Goal: Task Accomplishment & Management: Manage account settings

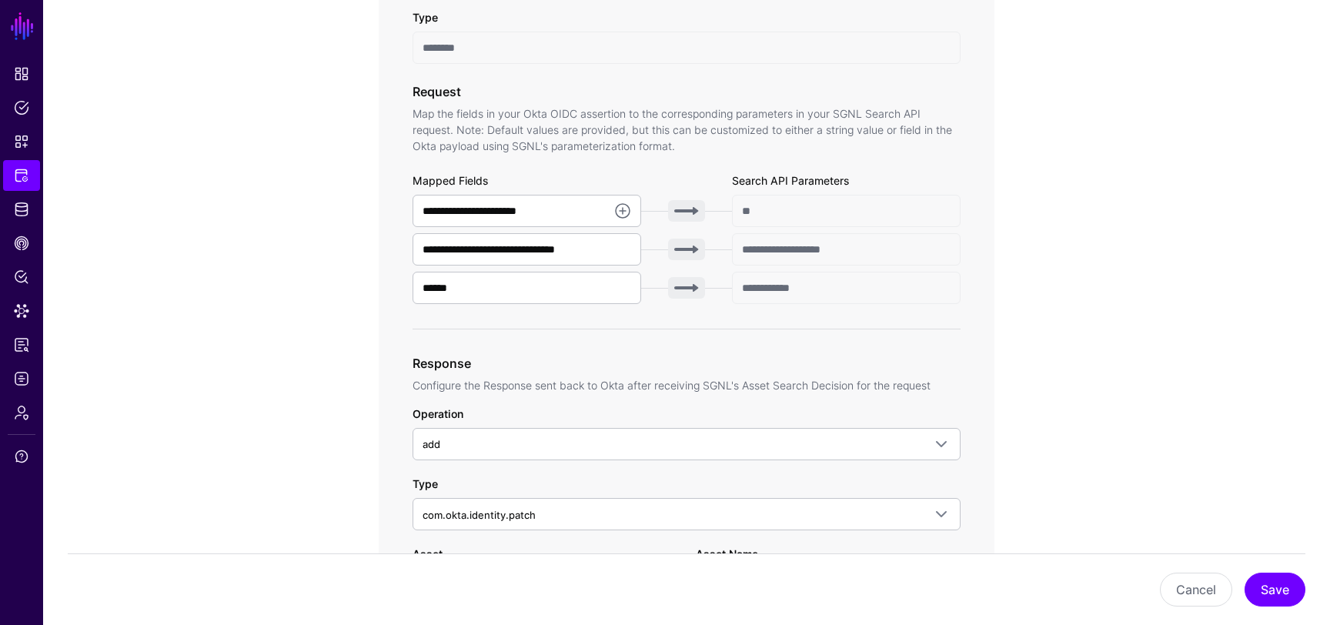
scroll to position [583, 0]
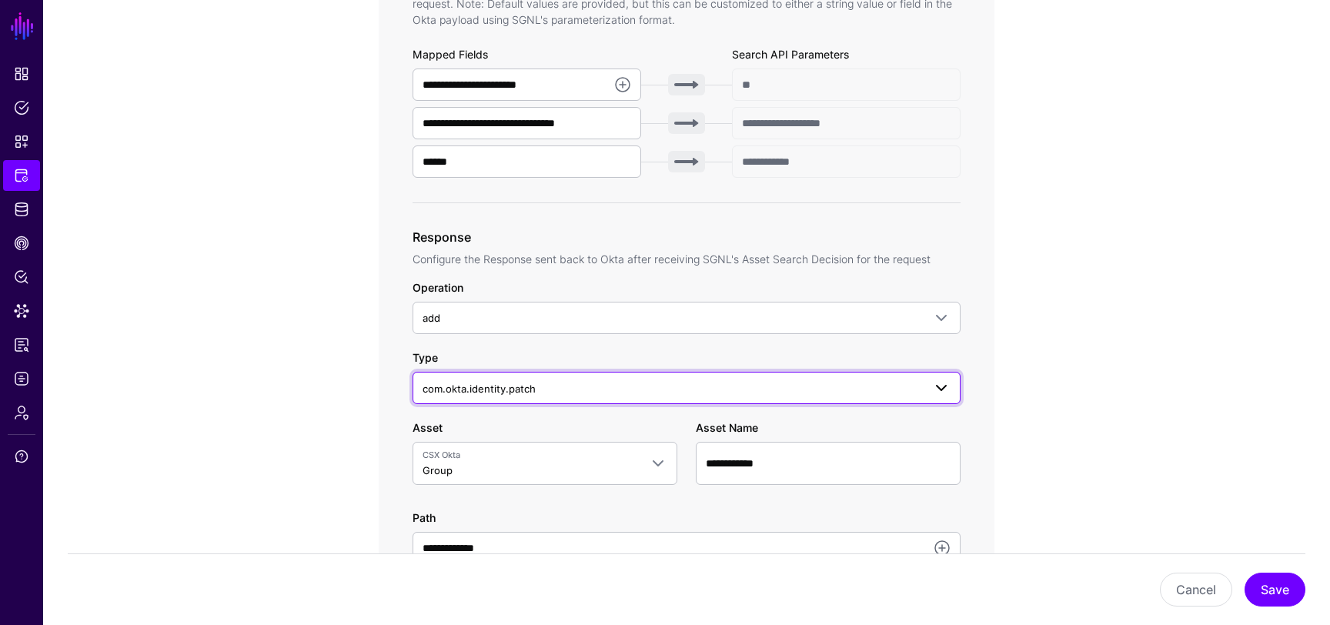
click at [589, 382] on span "com.okta.identity.patch" at bounding box center [672, 388] width 500 height 17
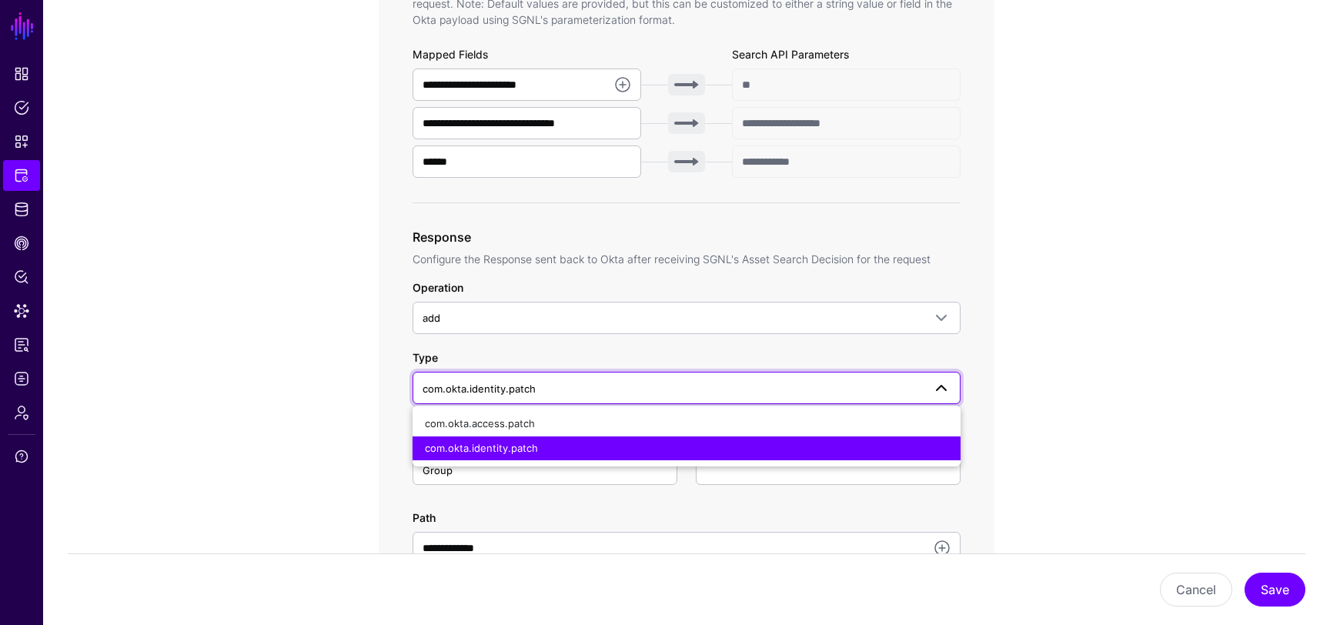
click at [353, 401] on div "**********" at bounding box center [686, 398] width 714 height 1653
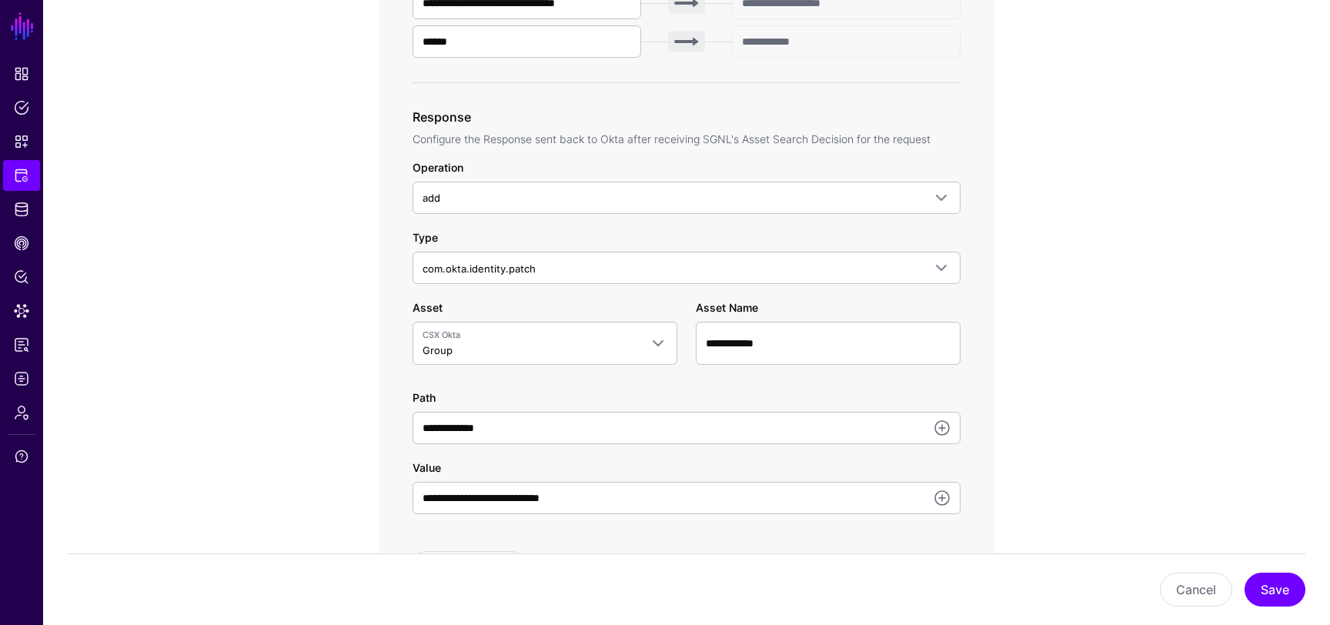
scroll to position [633, 0]
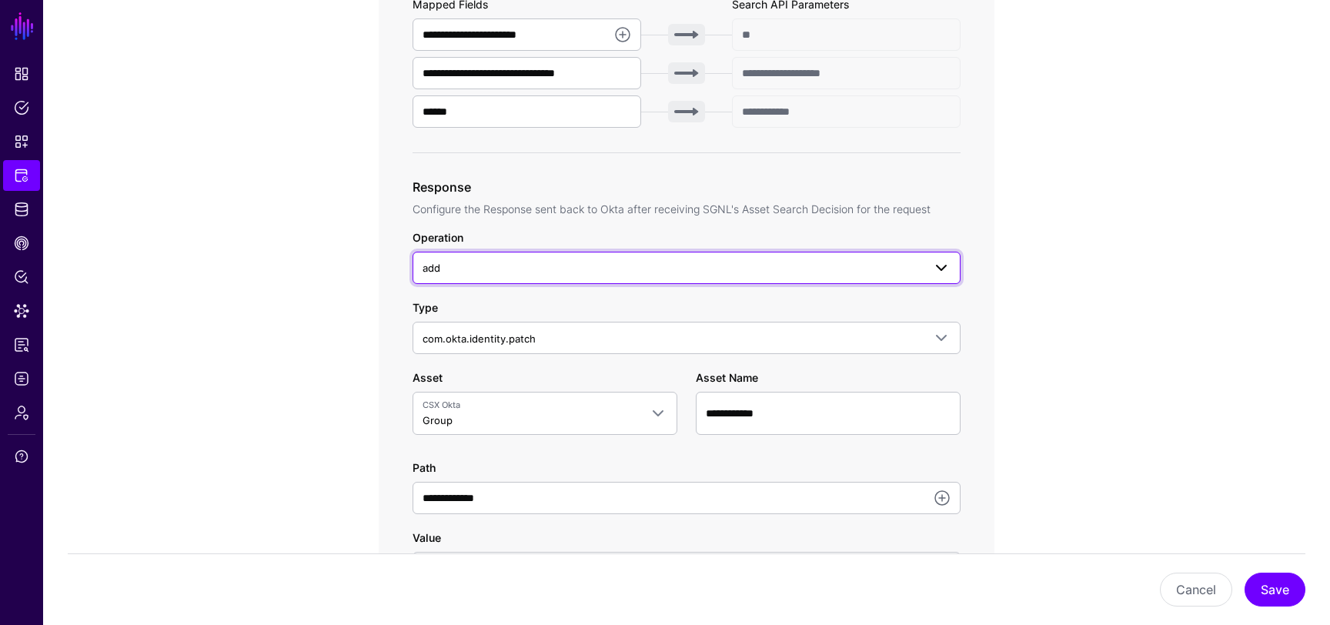
click at [948, 272] on span at bounding box center [941, 268] width 18 height 18
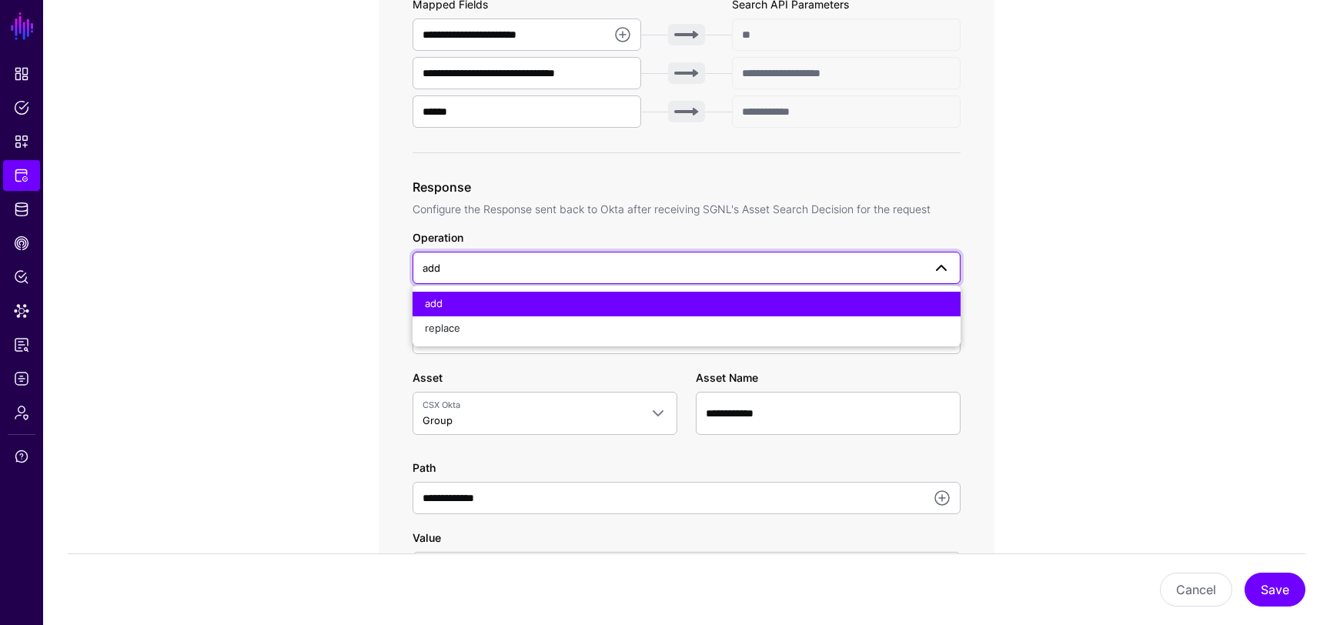
click at [948, 272] on span at bounding box center [941, 268] width 18 height 18
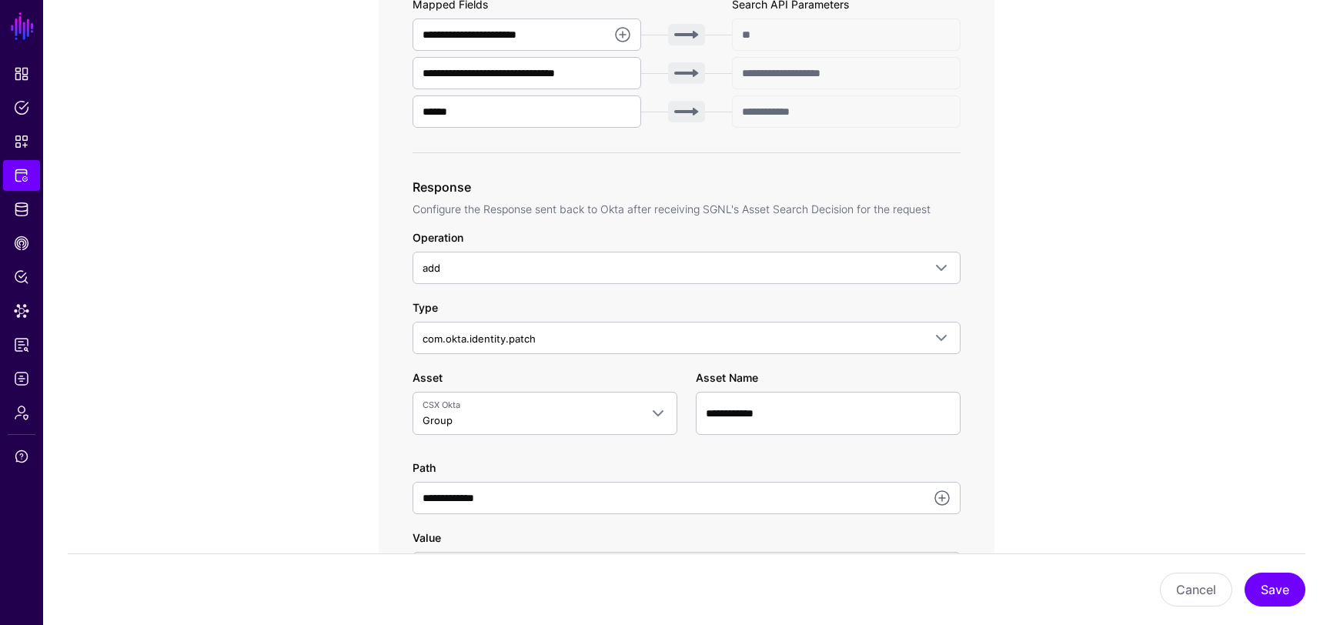
click at [933, 359] on div "**********" at bounding box center [686, 438] width 548 height 419
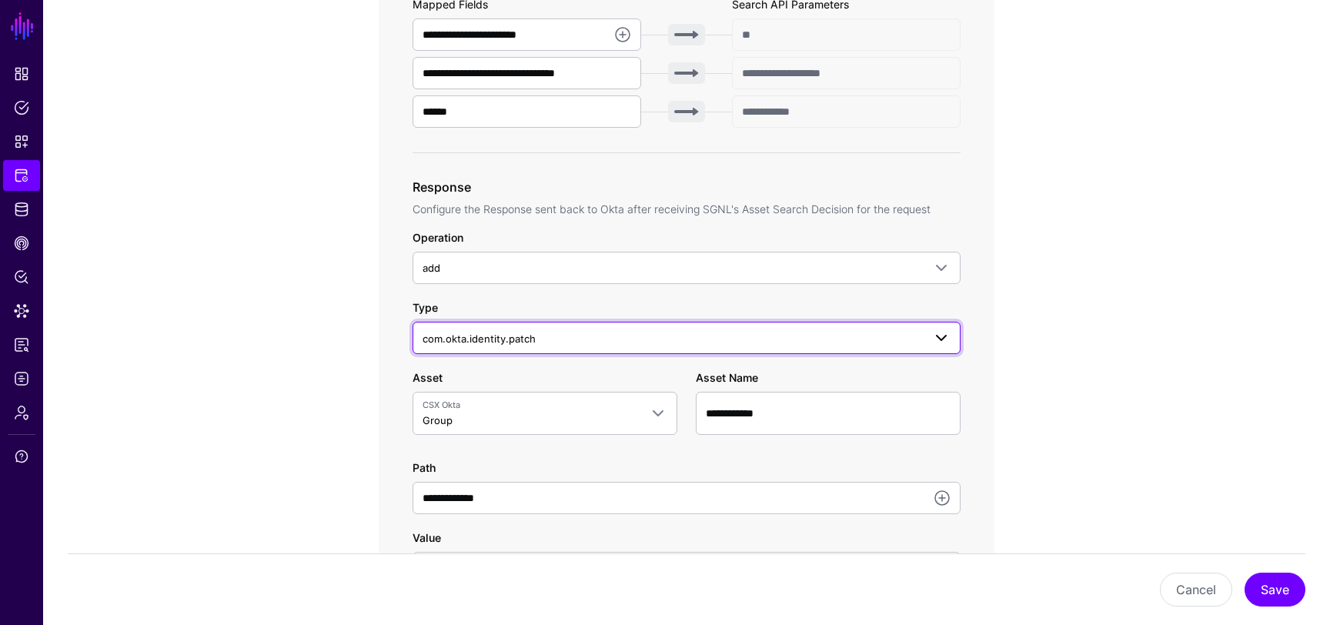
click at [936, 332] on span at bounding box center [941, 338] width 18 height 18
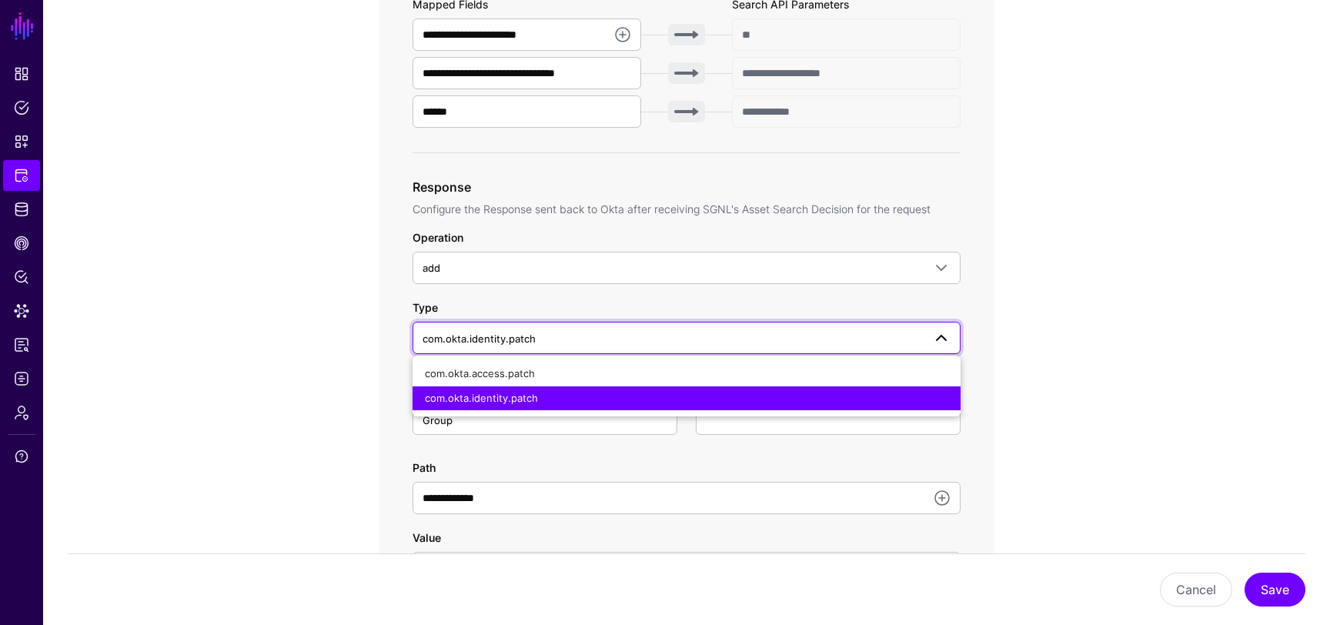
click at [936, 332] on span at bounding box center [941, 338] width 18 height 18
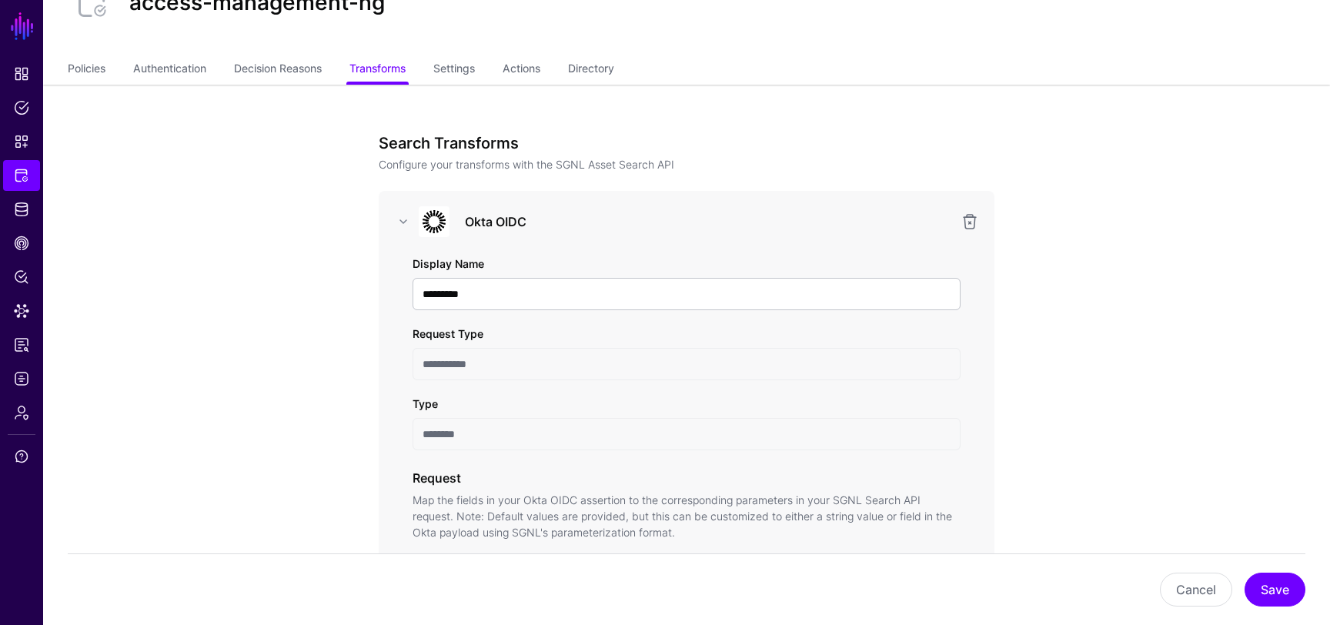
scroll to position [0, 0]
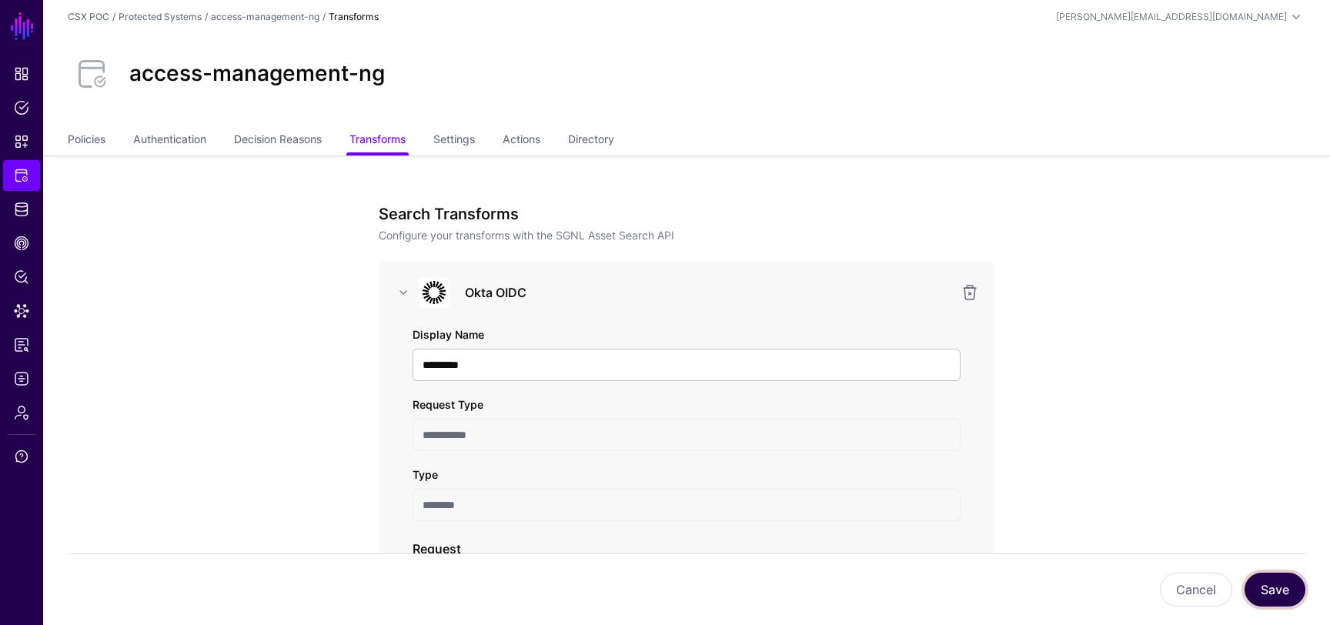
click at [1275, 582] on button "Save" at bounding box center [1274, 589] width 61 height 34
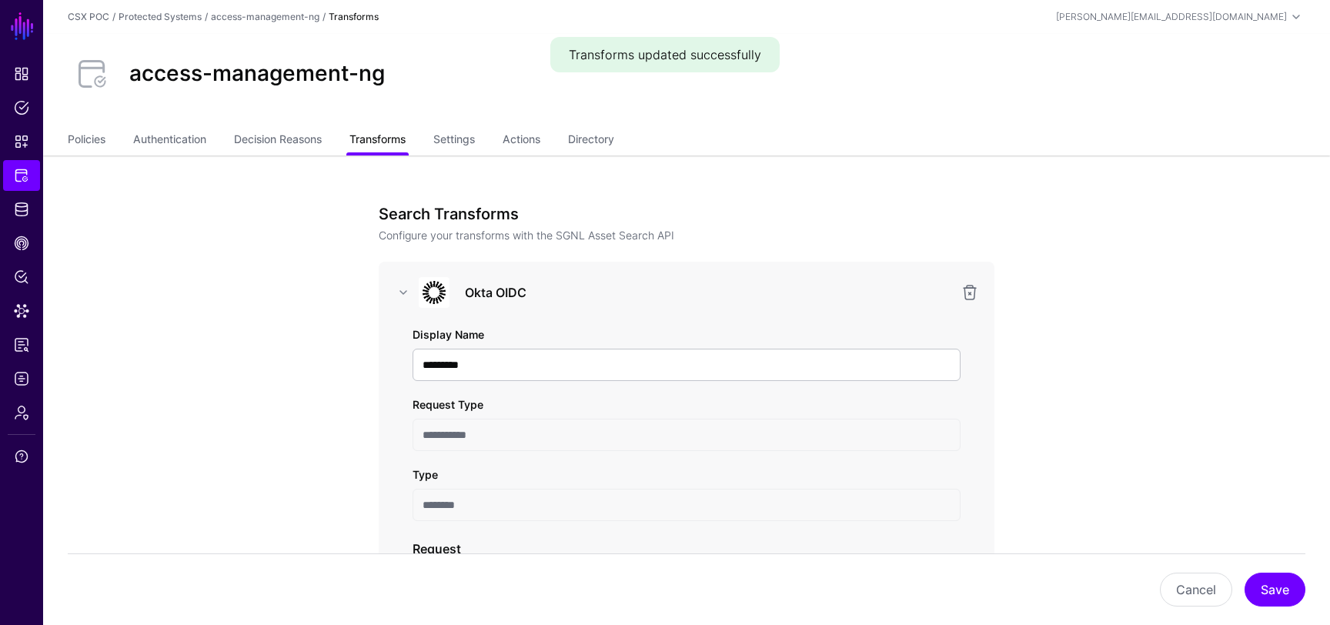
click at [372, 139] on link "Transforms" at bounding box center [377, 140] width 56 height 29
click at [295, 137] on link "Decision Reasons" at bounding box center [278, 140] width 88 height 29
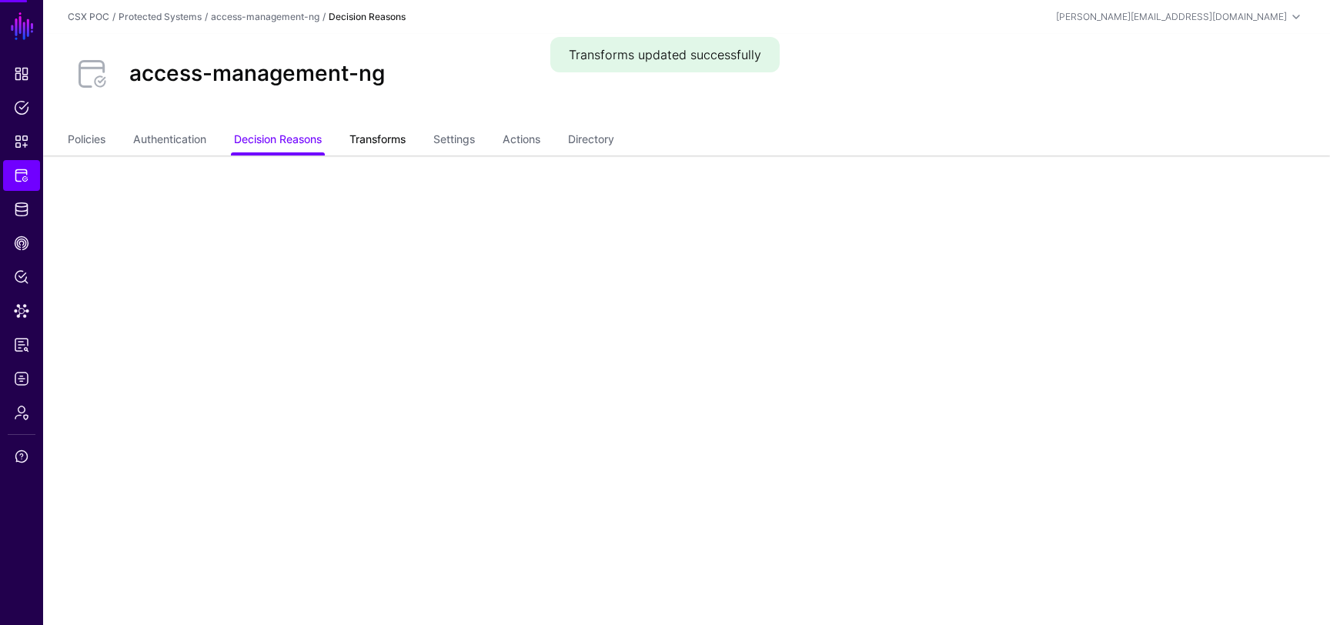
click at [379, 140] on link "Transforms" at bounding box center [377, 140] width 56 height 29
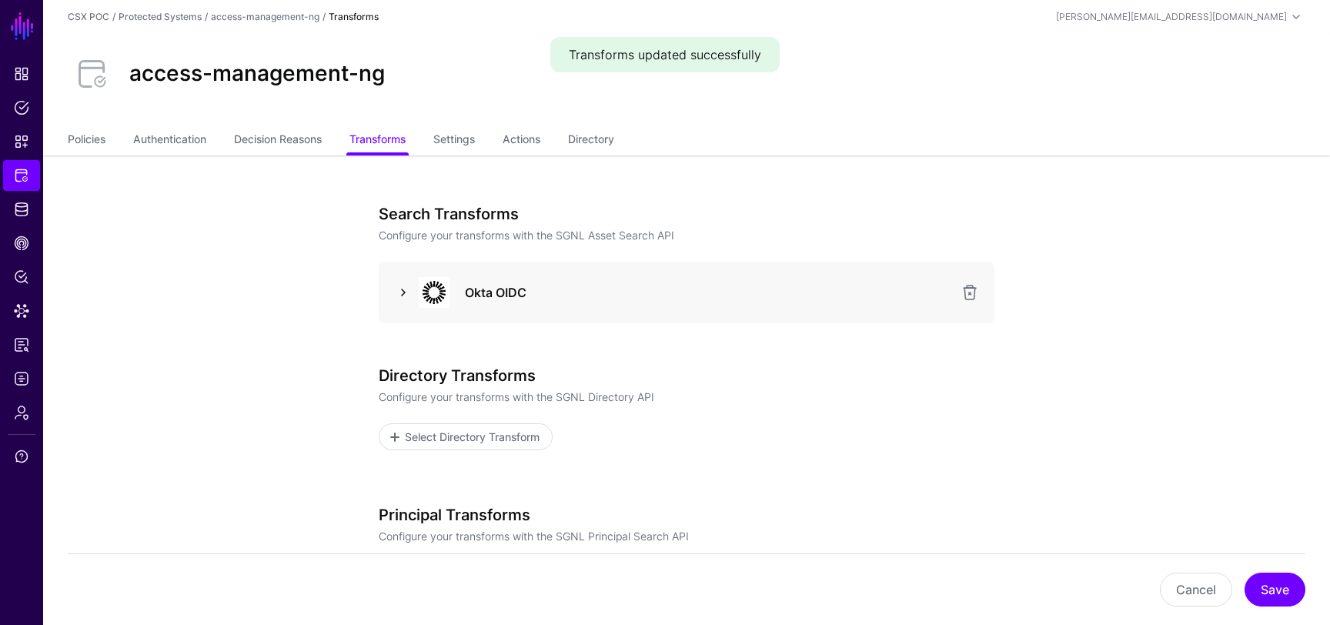
click at [402, 294] on link at bounding box center [403, 292] width 18 height 18
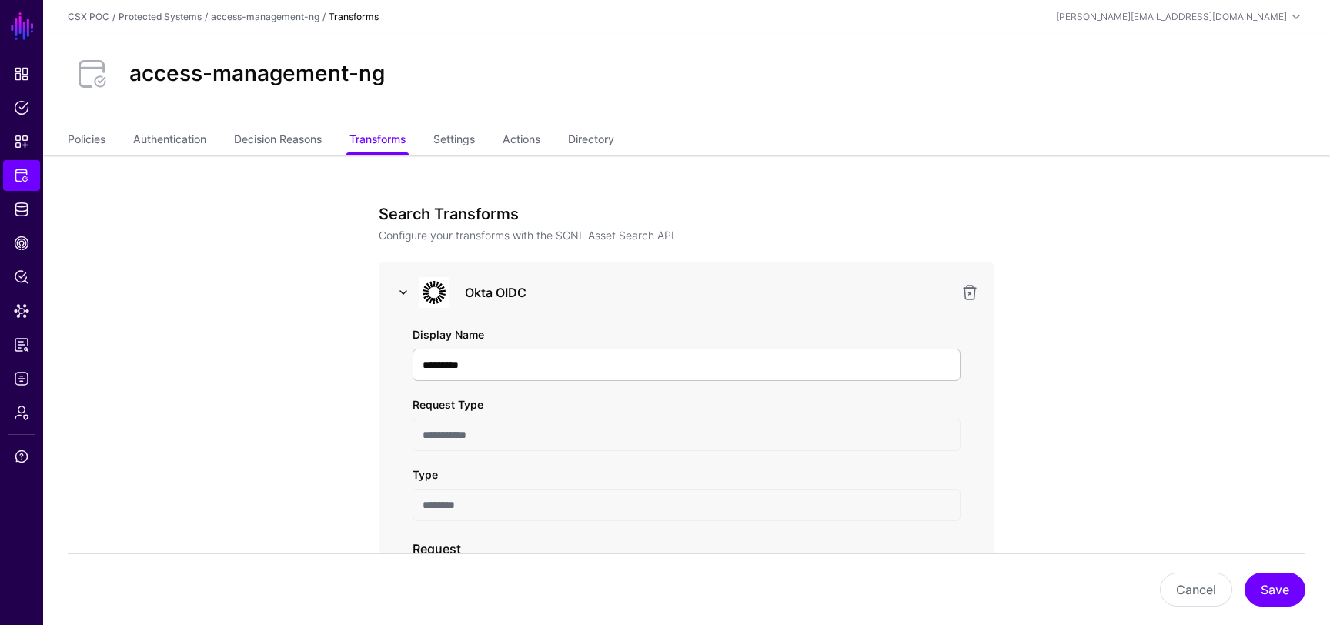
click at [402, 293] on link at bounding box center [403, 292] width 18 height 18
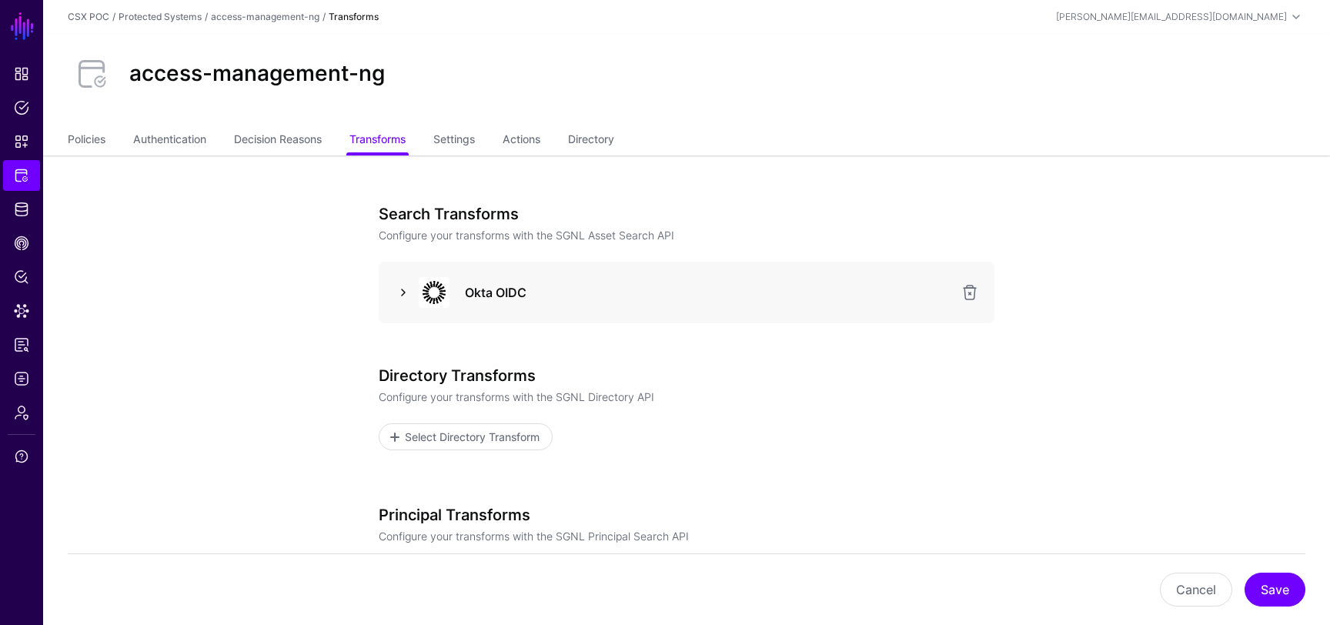
click at [409, 287] on link at bounding box center [403, 292] width 18 height 18
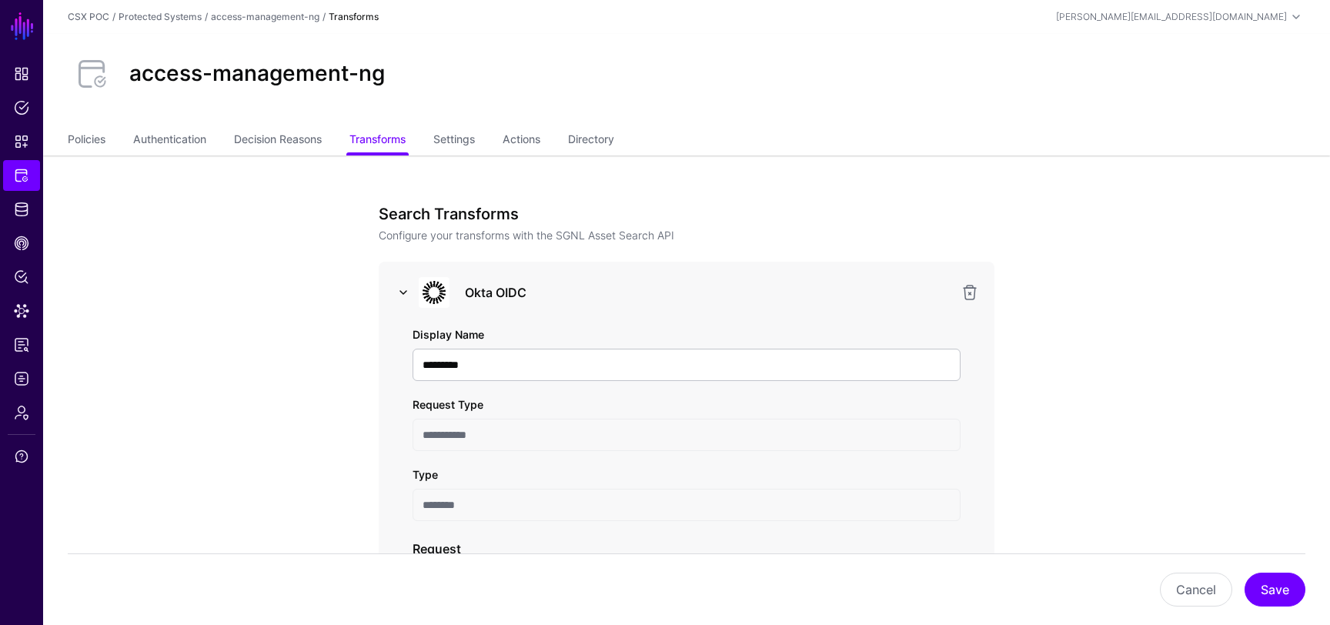
click at [402, 288] on link at bounding box center [403, 292] width 18 height 18
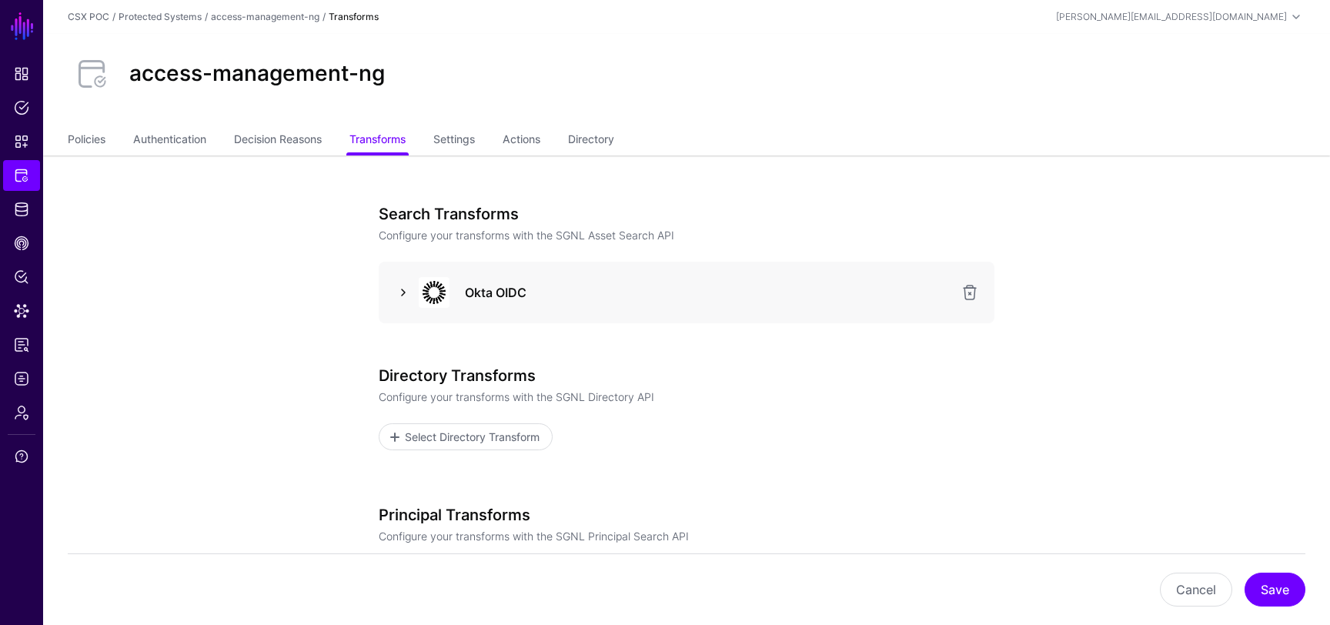
click at [400, 298] on link at bounding box center [403, 292] width 18 height 18
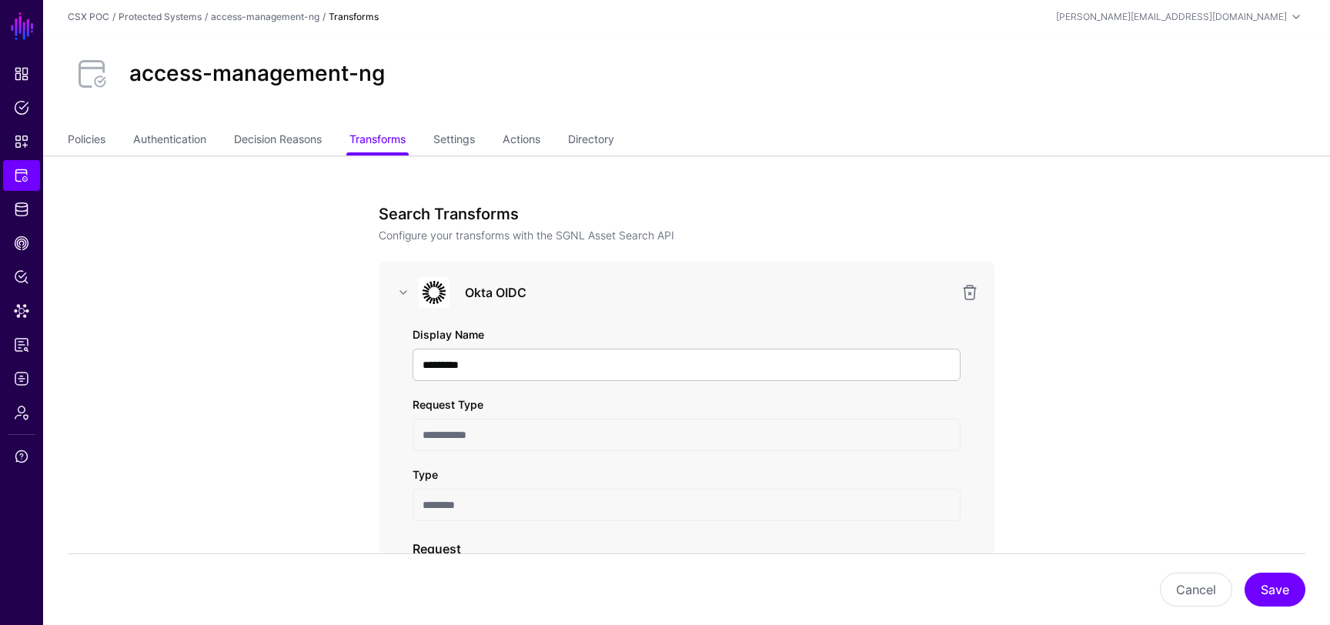
click at [410, 211] on h3 "Search Transforms" at bounding box center [687, 214] width 616 height 18
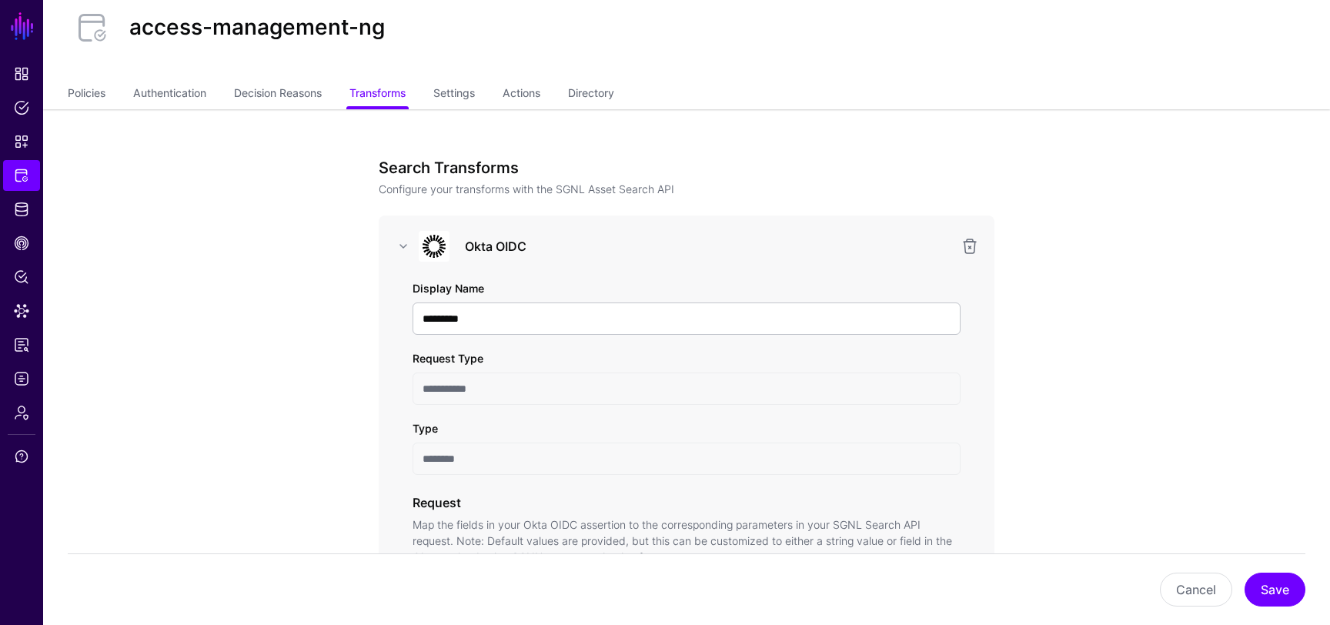
scroll to position [72, 0]
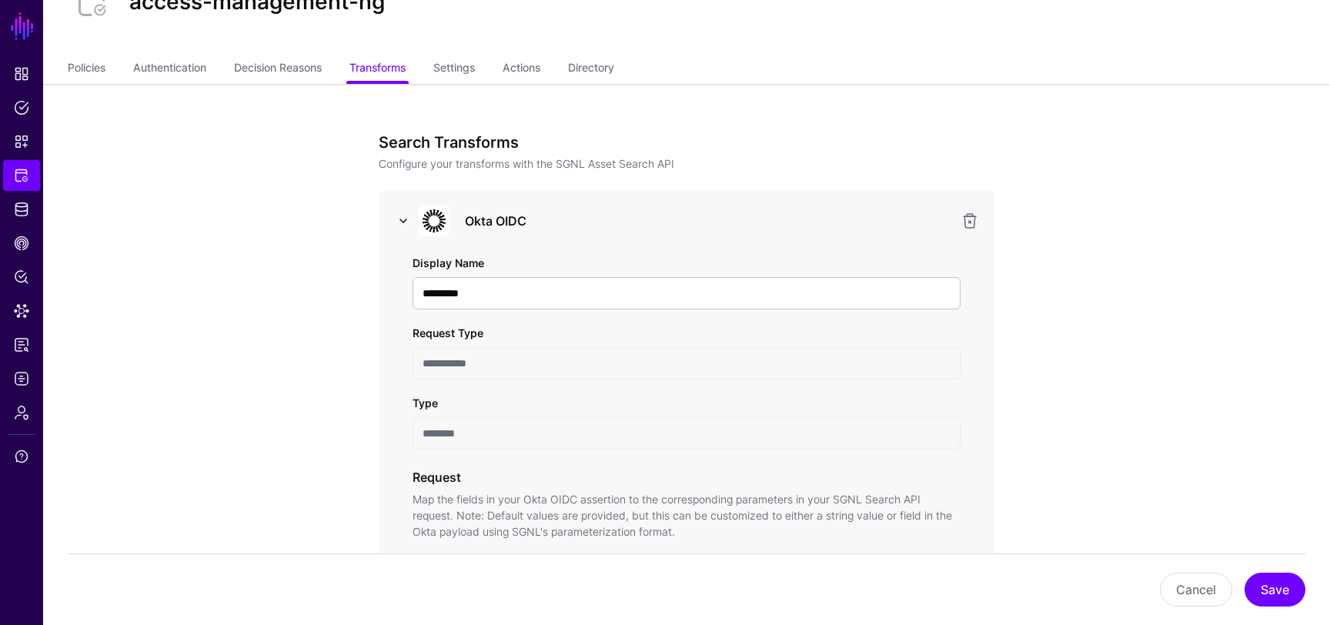
click at [399, 225] on link at bounding box center [403, 221] width 18 height 18
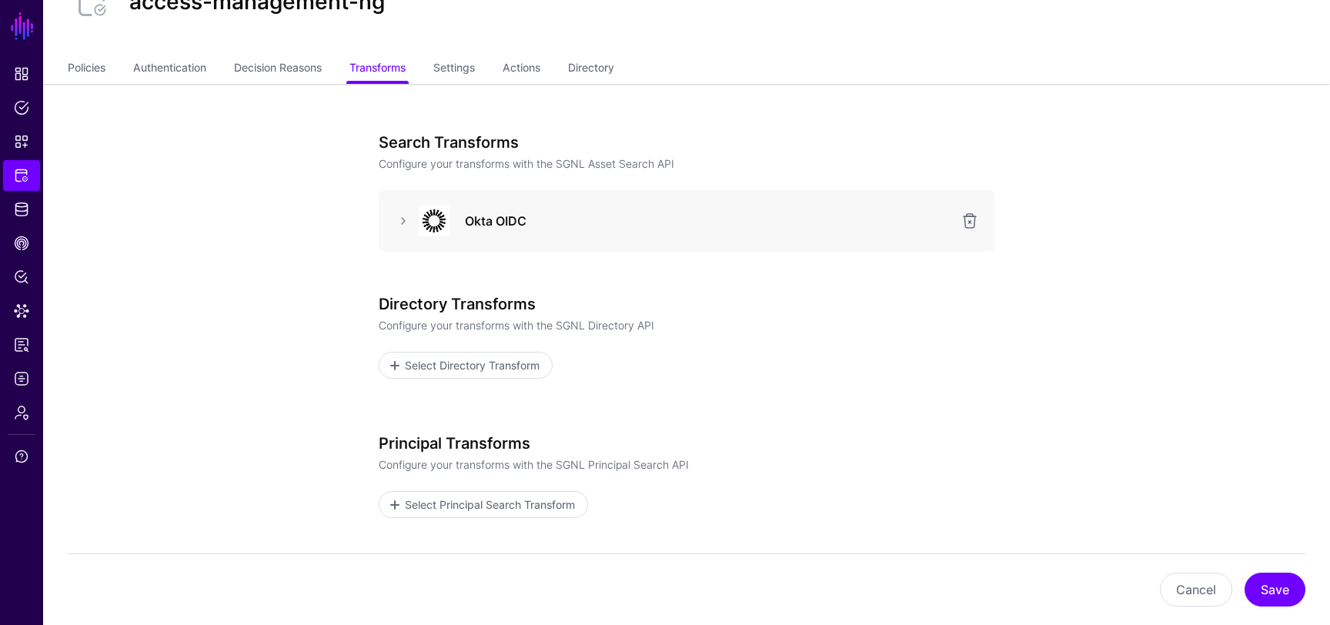
scroll to position [192, 0]
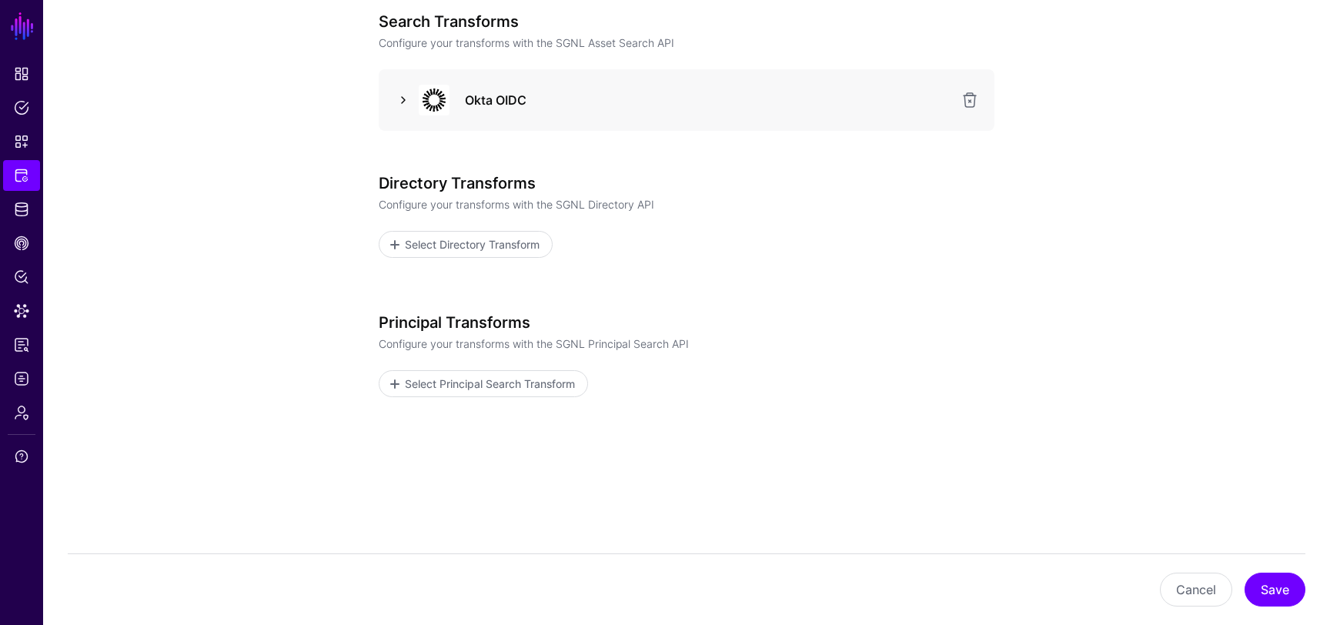
click at [405, 102] on link at bounding box center [403, 100] width 18 height 18
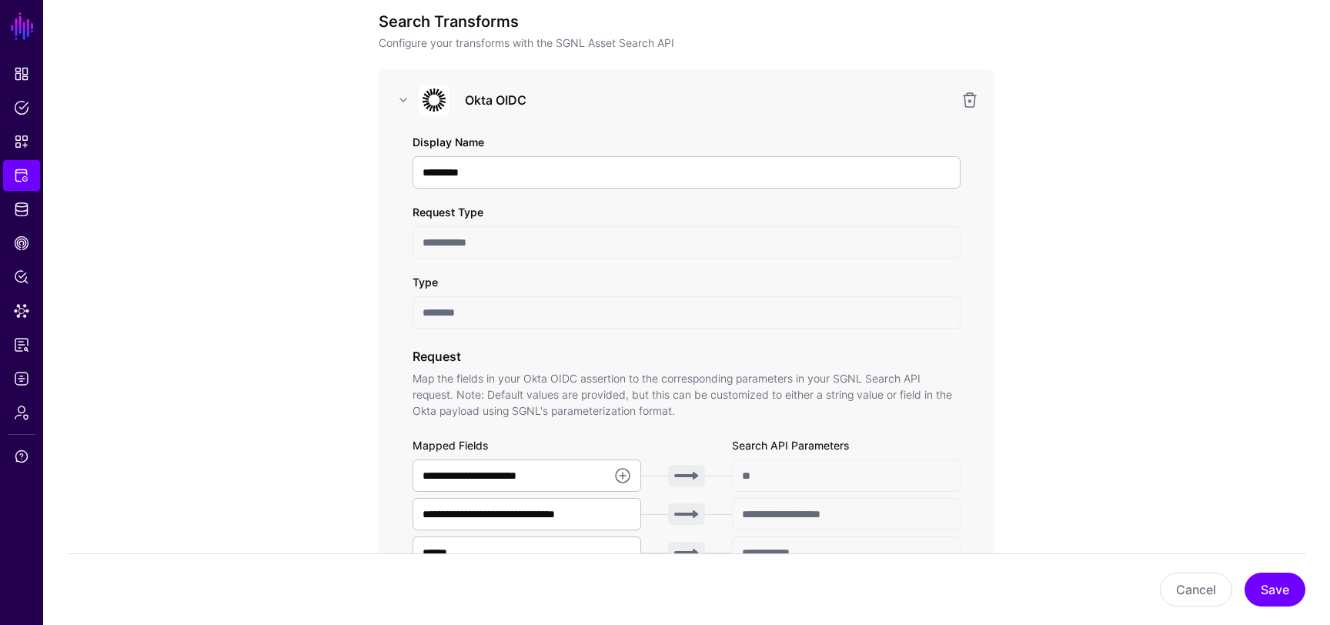
click at [453, 239] on input "**********" at bounding box center [686, 242] width 548 height 32
click at [464, 316] on input "********" at bounding box center [686, 312] width 548 height 32
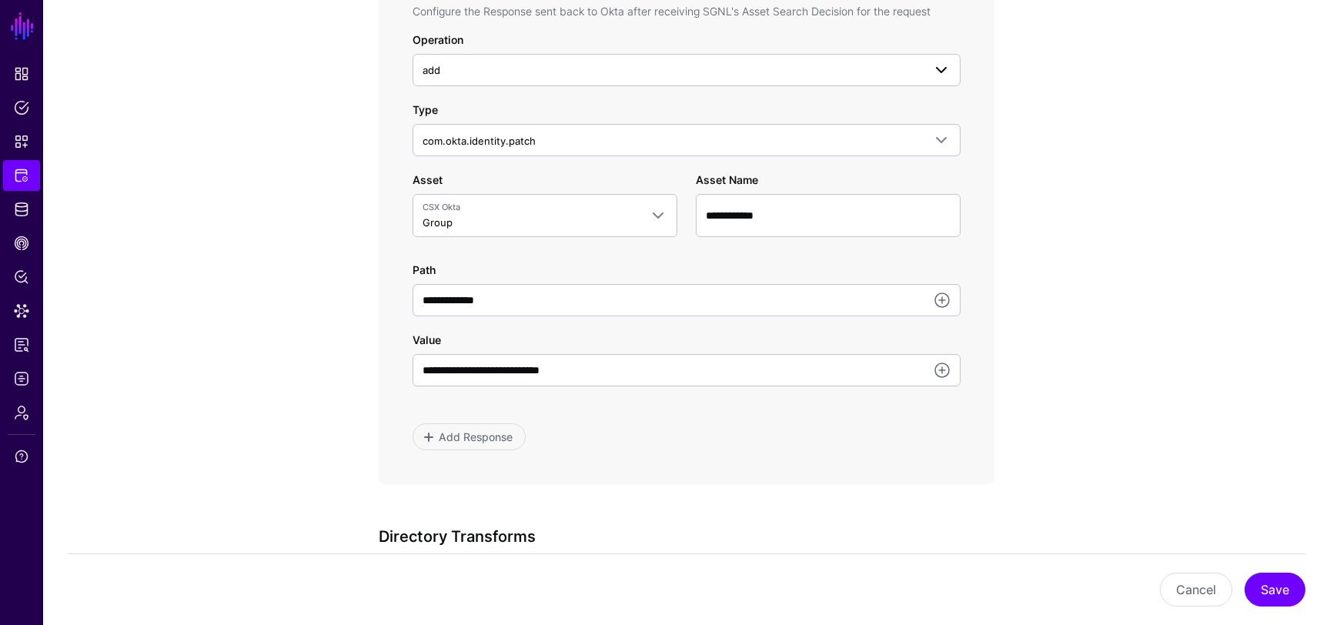
scroll to position [863, 0]
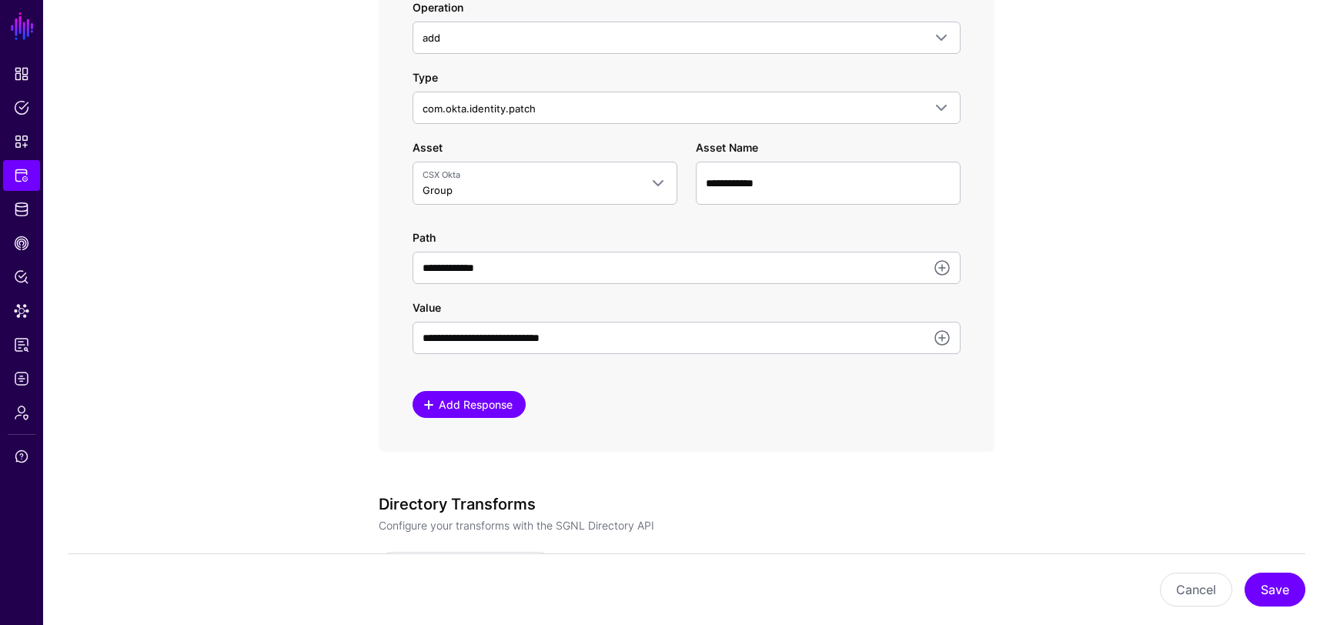
click at [469, 410] on span "Add Response" at bounding box center [476, 404] width 78 height 16
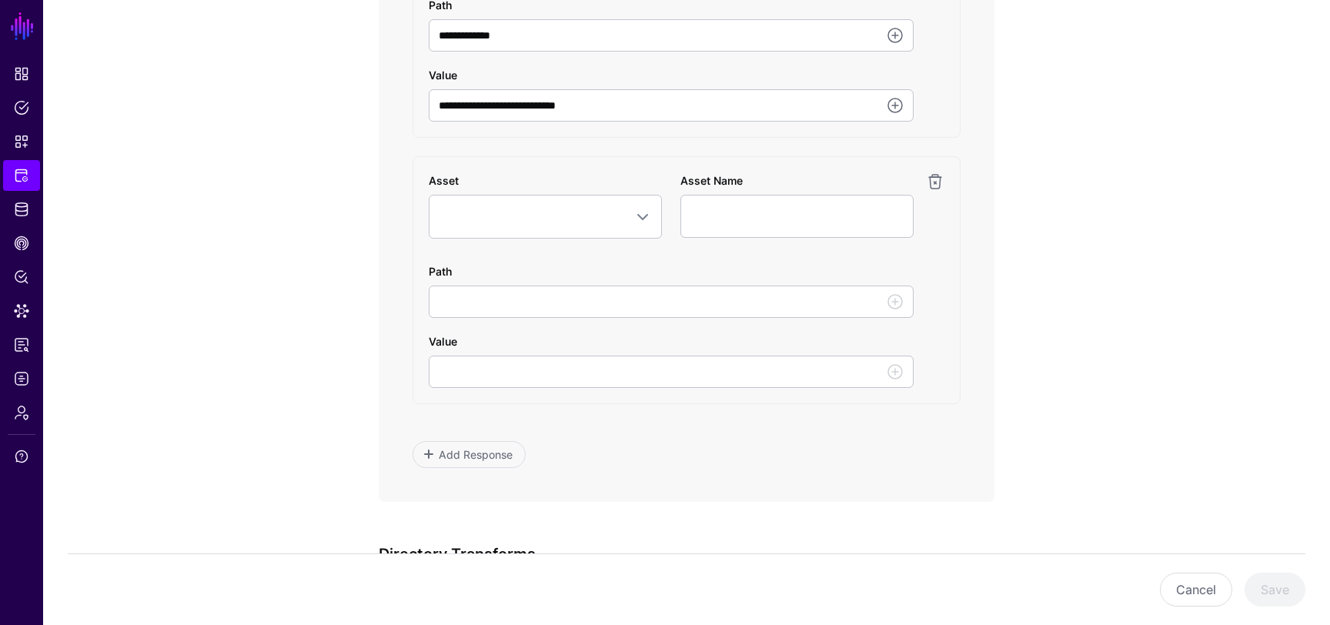
scroll to position [1126, 0]
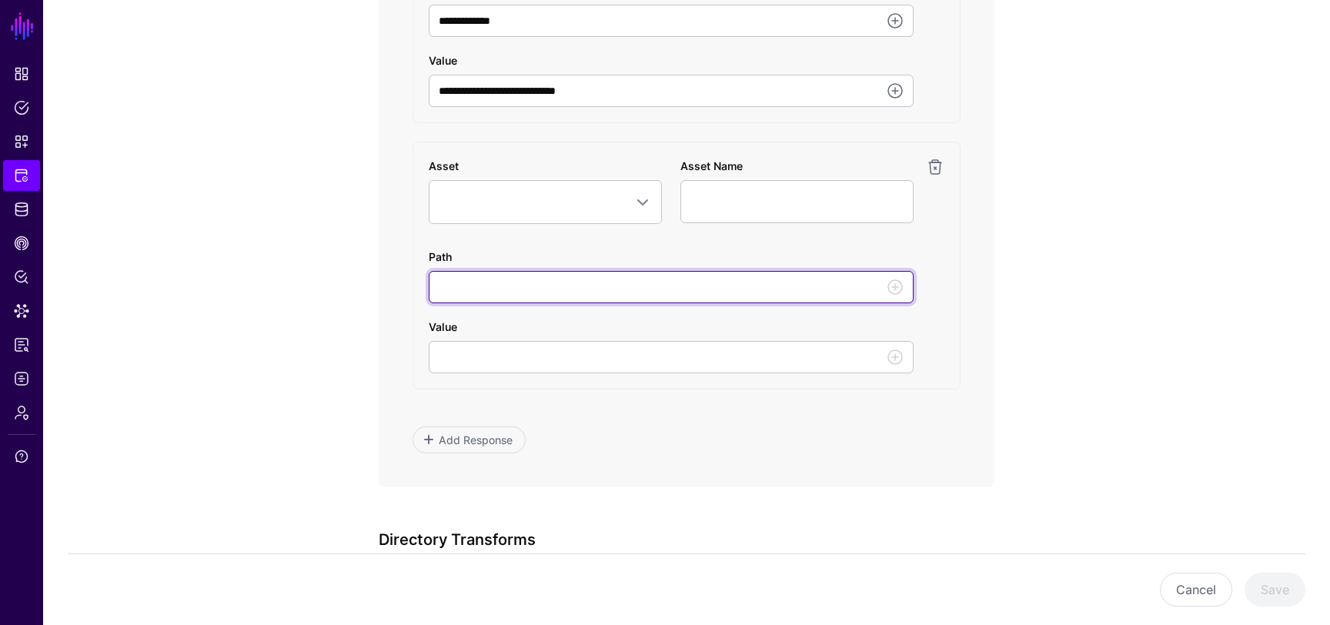
click at [739, 297] on input "Path" at bounding box center [671, 287] width 485 height 32
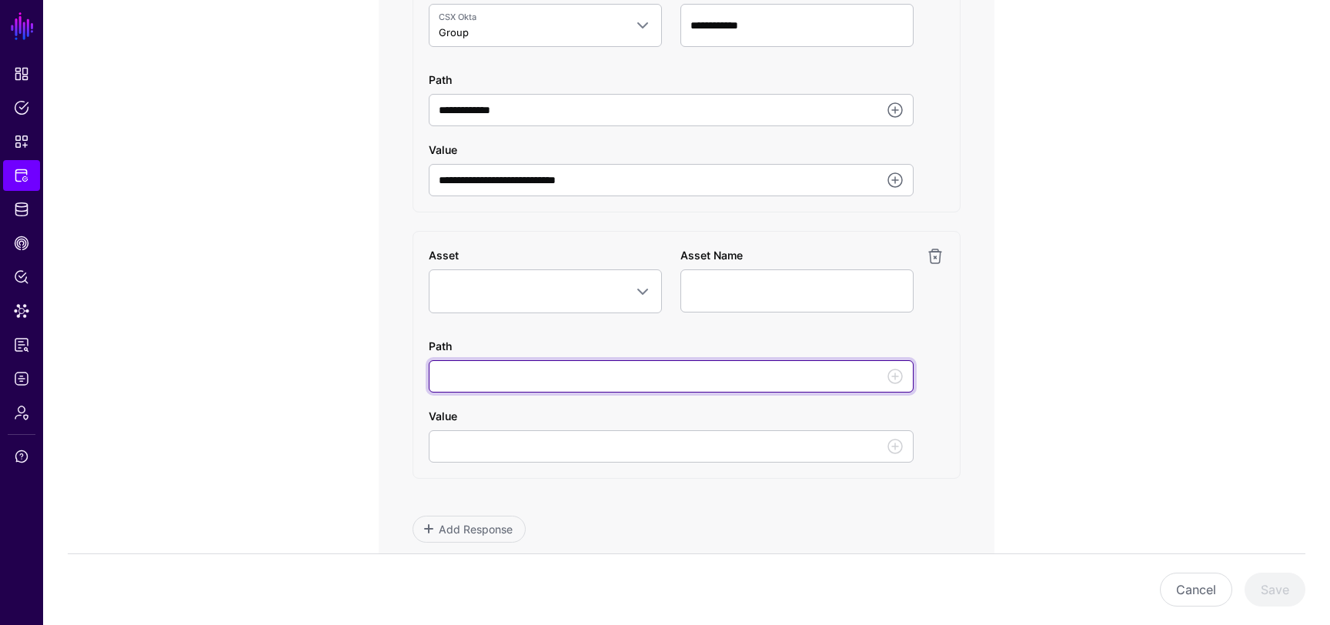
scroll to position [1021, 0]
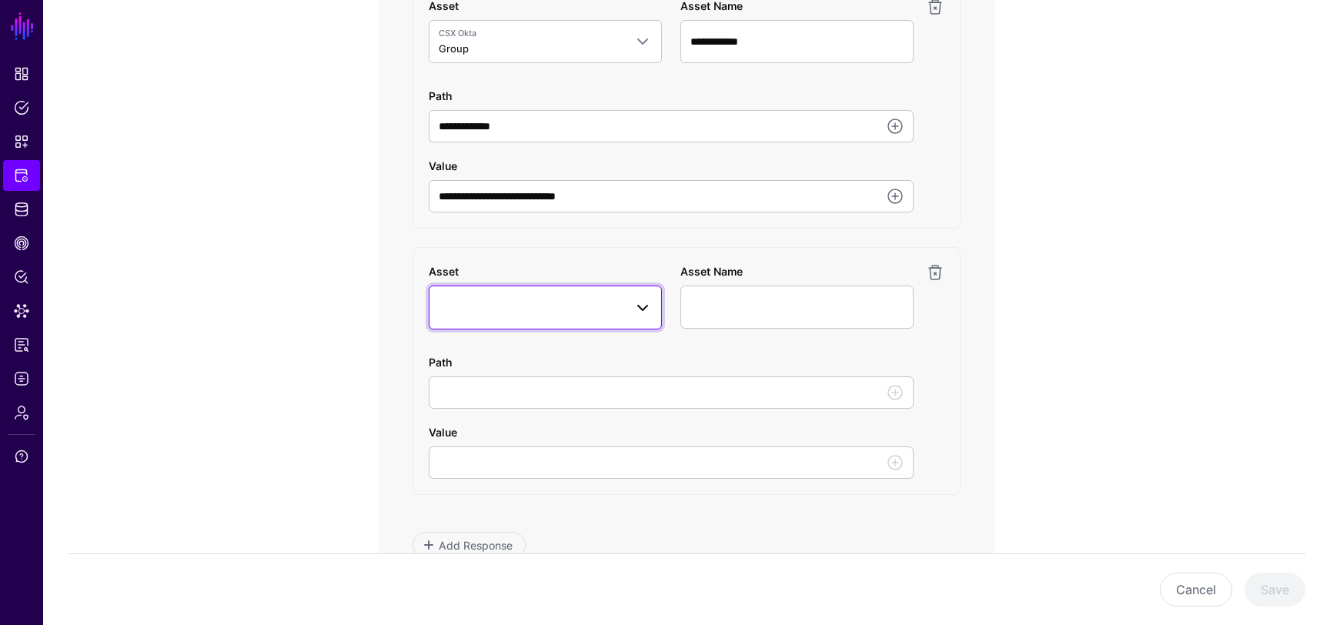
click at [642, 305] on span at bounding box center [642, 308] width 18 height 18
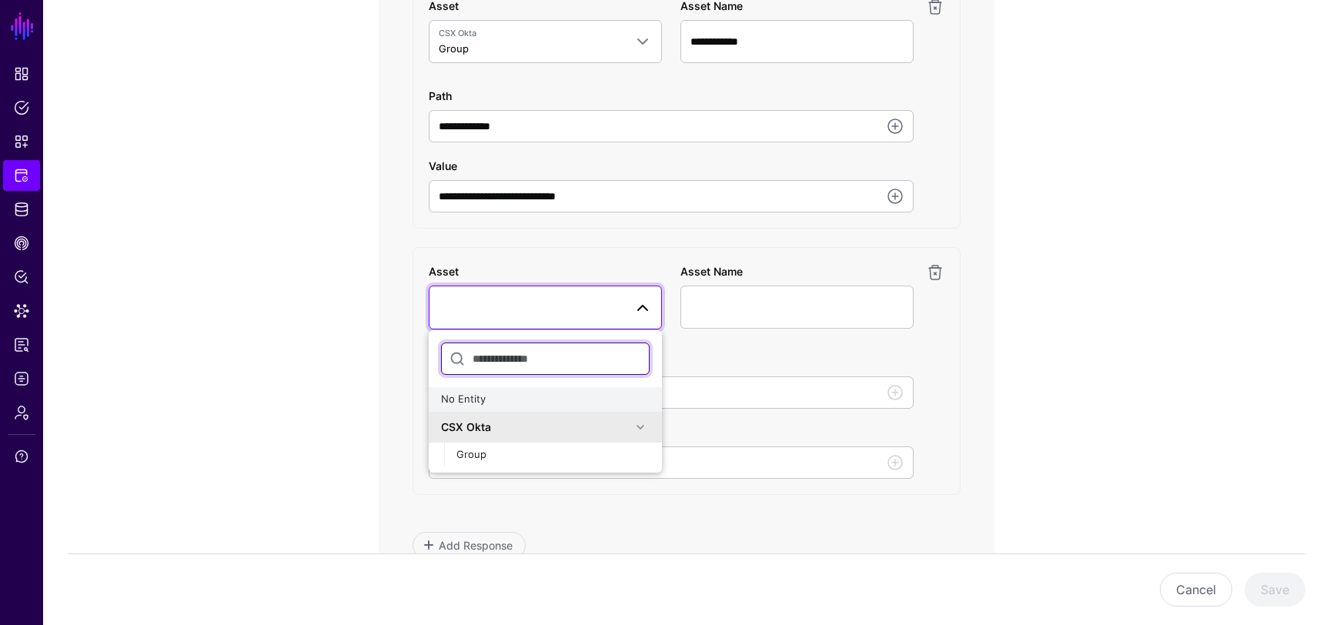
scroll to position [1056, 0]
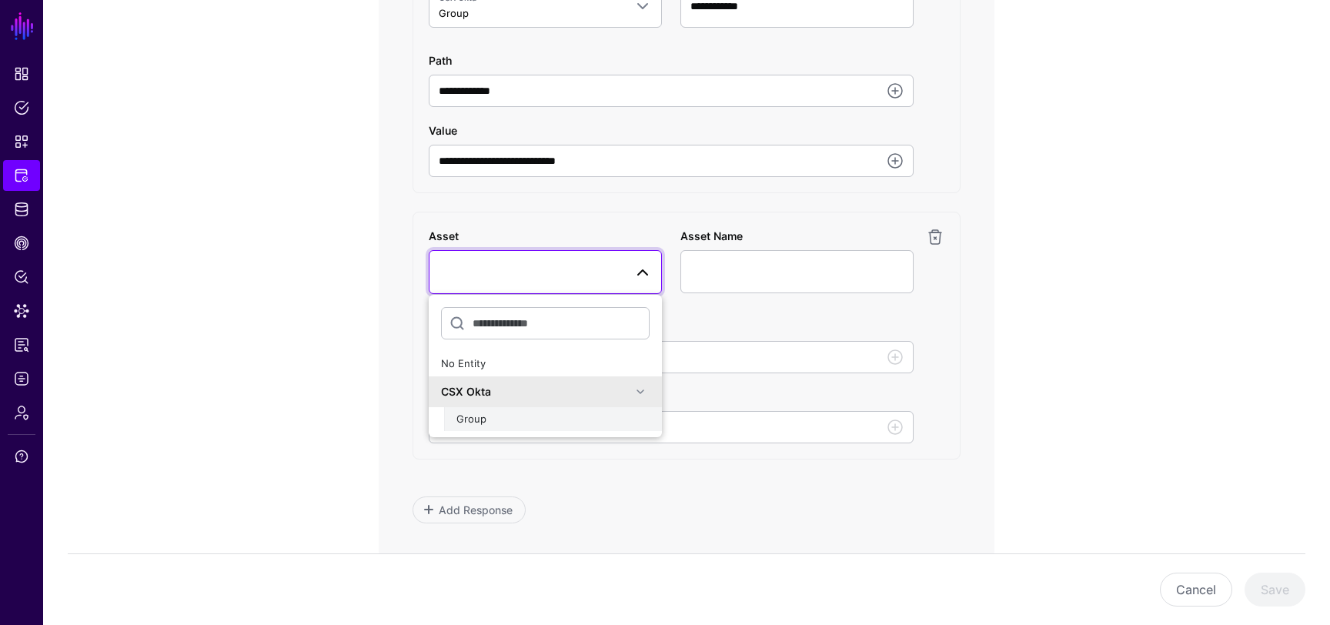
click at [575, 422] on div "Group" at bounding box center [552, 419] width 193 height 15
type input "**********"
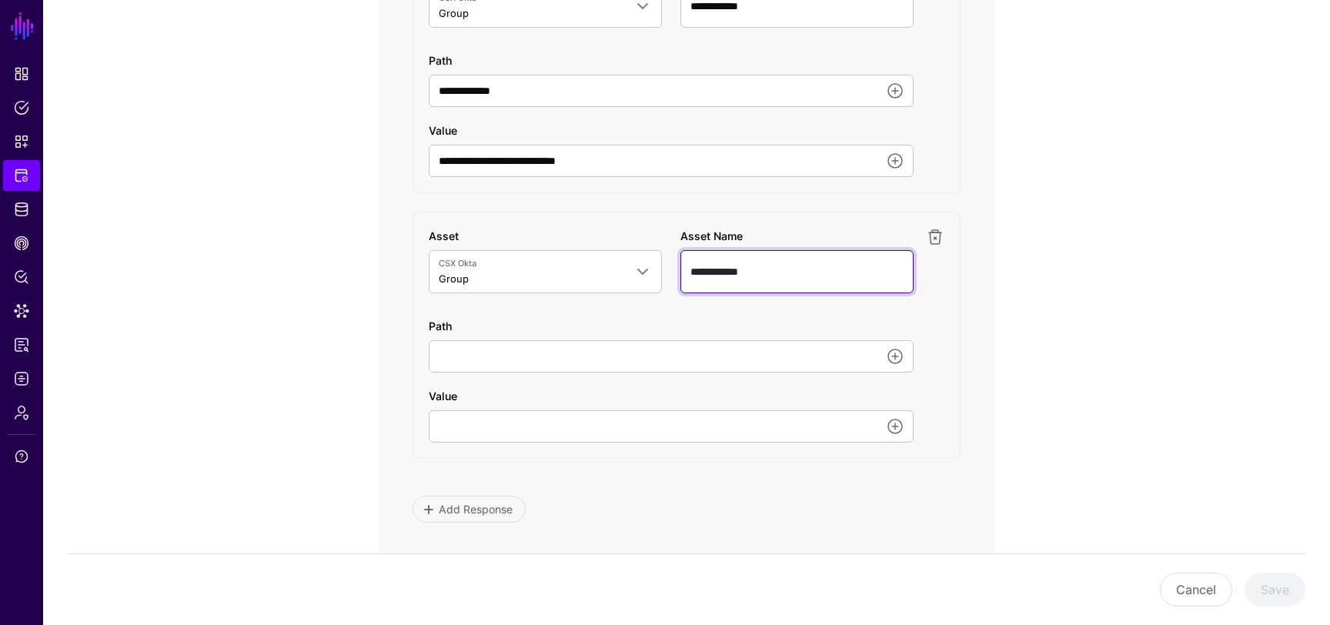
click at [762, 273] on input "**********" at bounding box center [796, 271] width 233 height 43
click at [937, 239] on link at bounding box center [935, 237] width 18 height 18
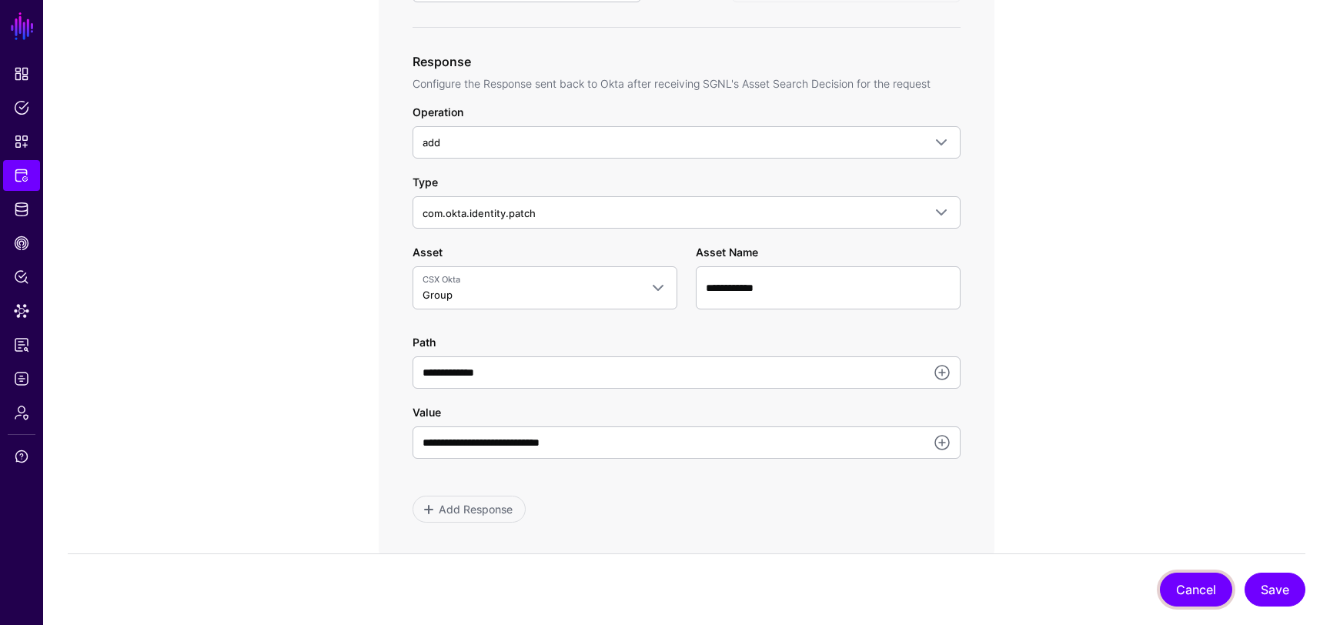
click at [1185, 589] on button "Cancel" at bounding box center [1195, 589] width 72 height 34
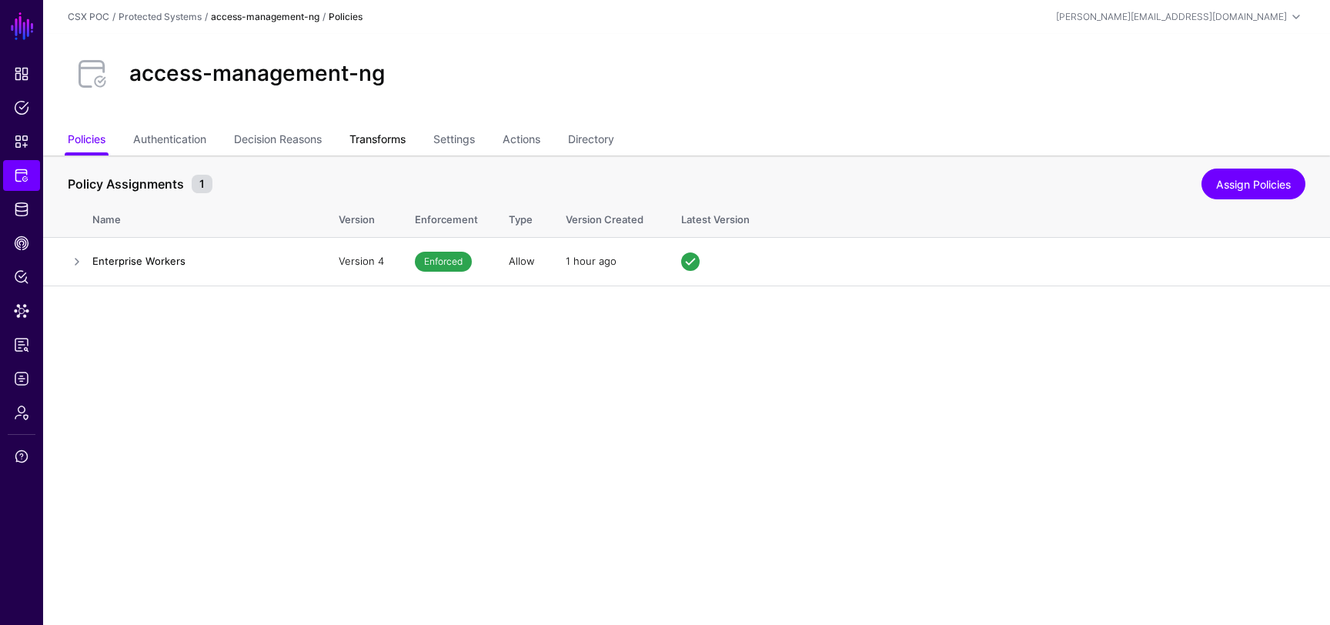
click at [401, 138] on link "Transforms" at bounding box center [377, 140] width 56 height 29
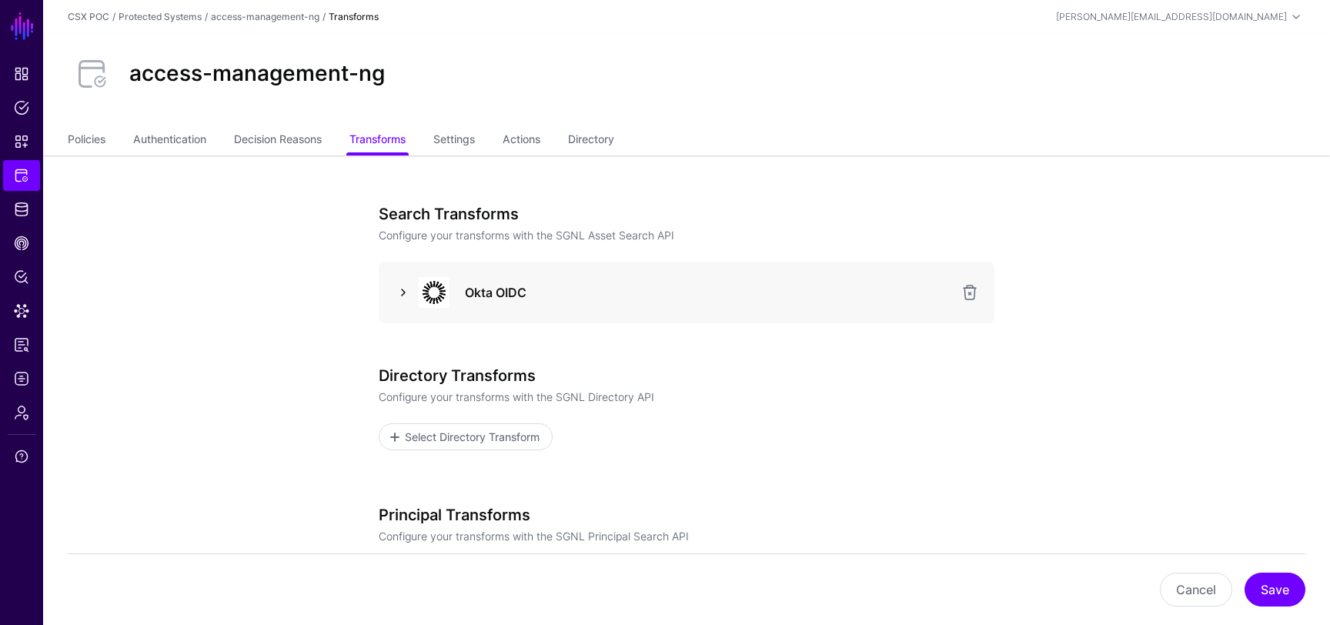
click at [399, 290] on link at bounding box center [403, 292] width 18 height 18
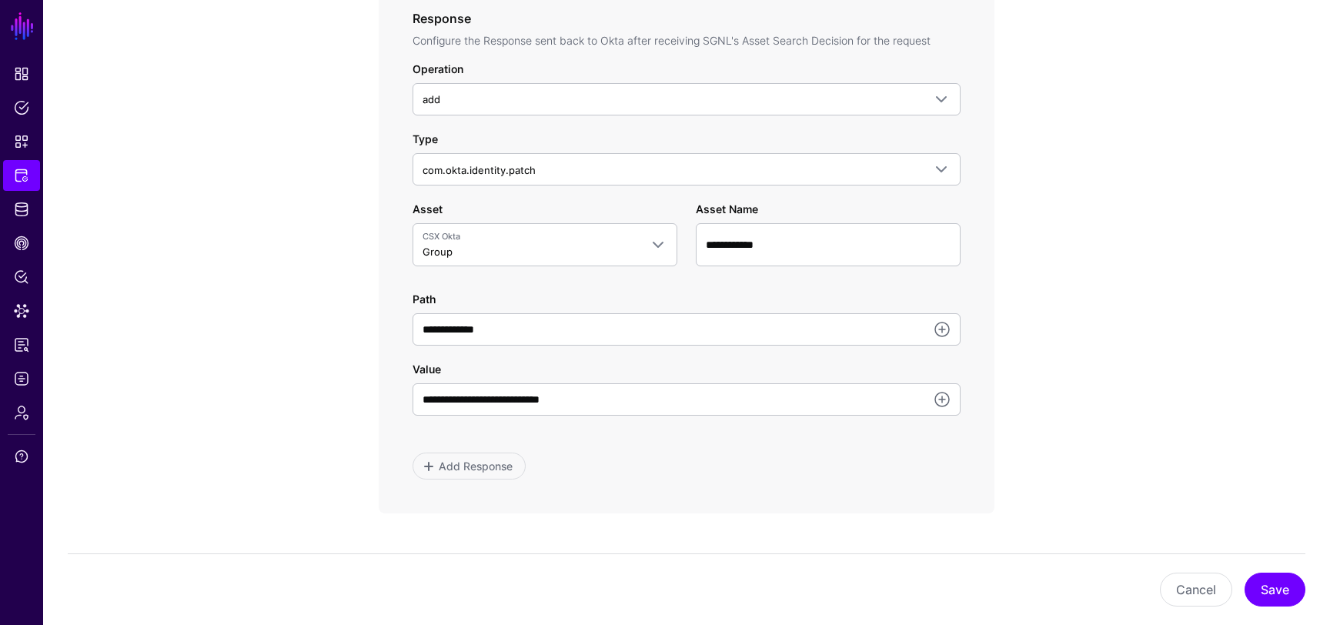
scroll to position [783, 0]
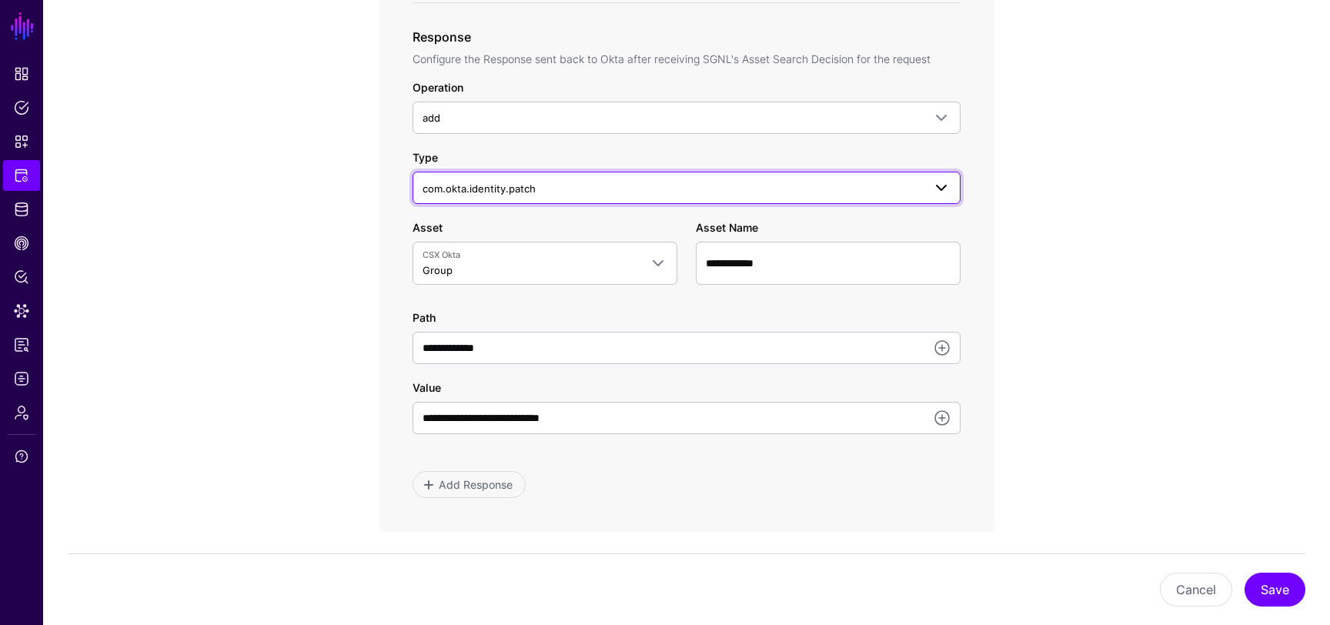
click at [602, 183] on span "com.okta.identity.patch" at bounding box center [672, 188] width 500 height 17
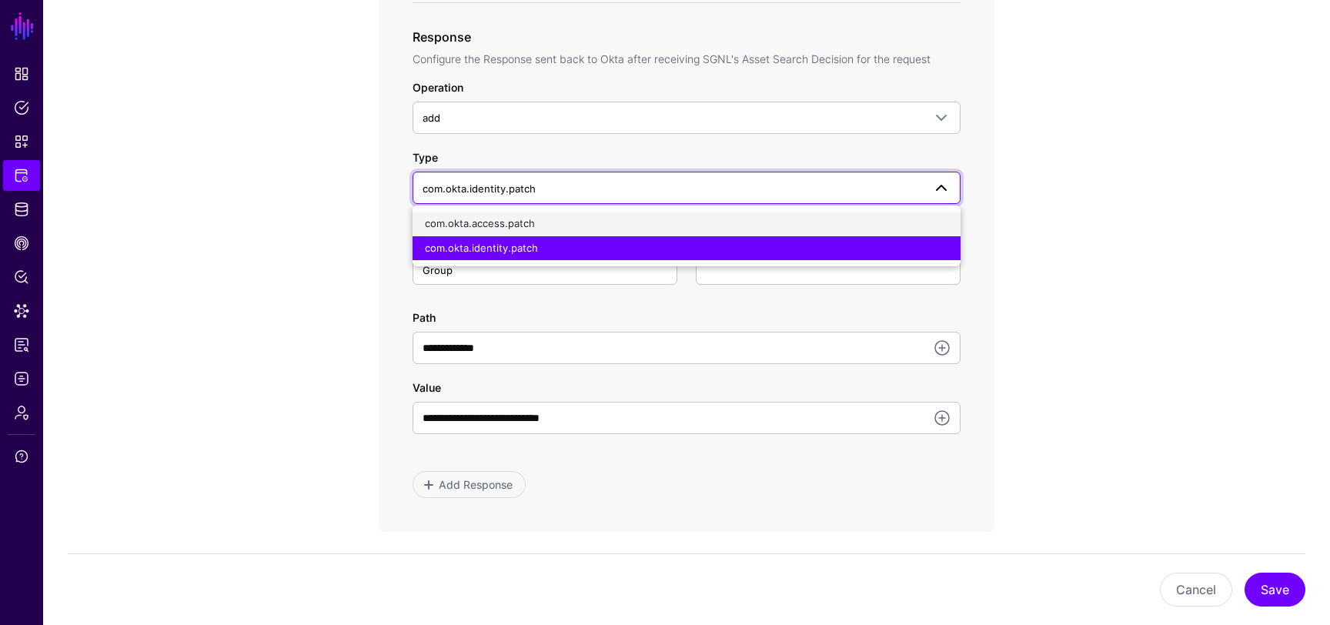
click at [555, 224] on div "com.okta.access.patch" at bounding box center [686, 223] width 523 height 15
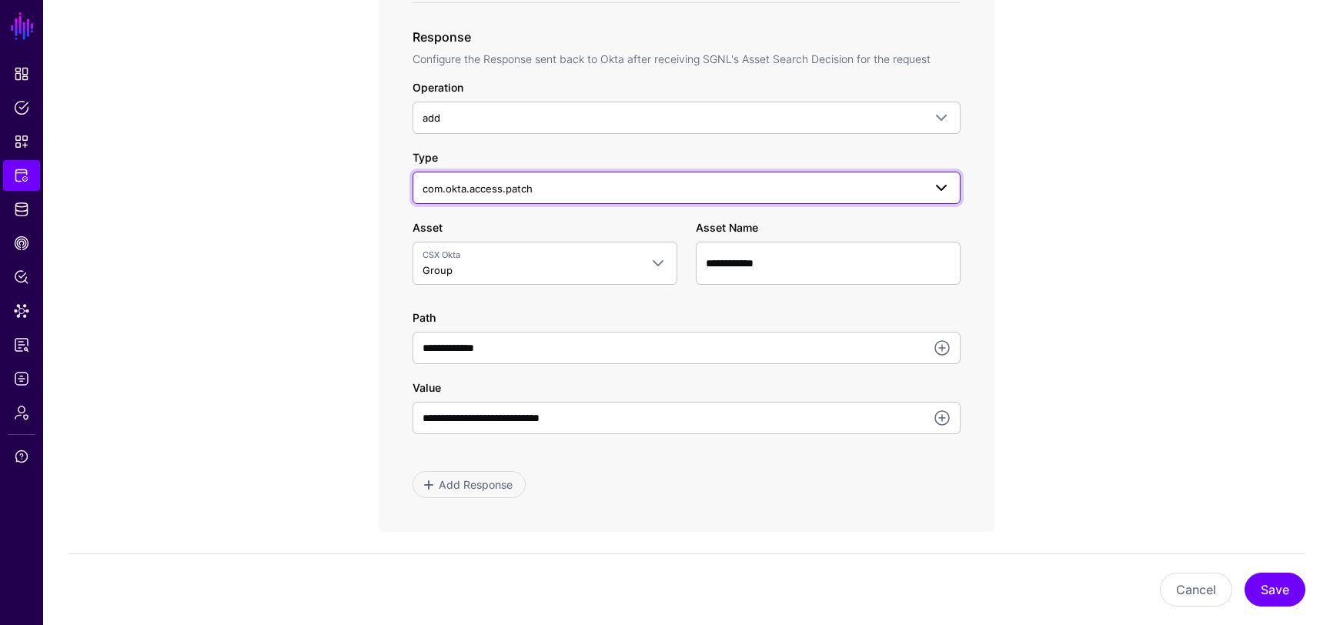
click at [554, 196] on span "com.okta.access.patch" at bounding box center [686, 187] width 528 height 18
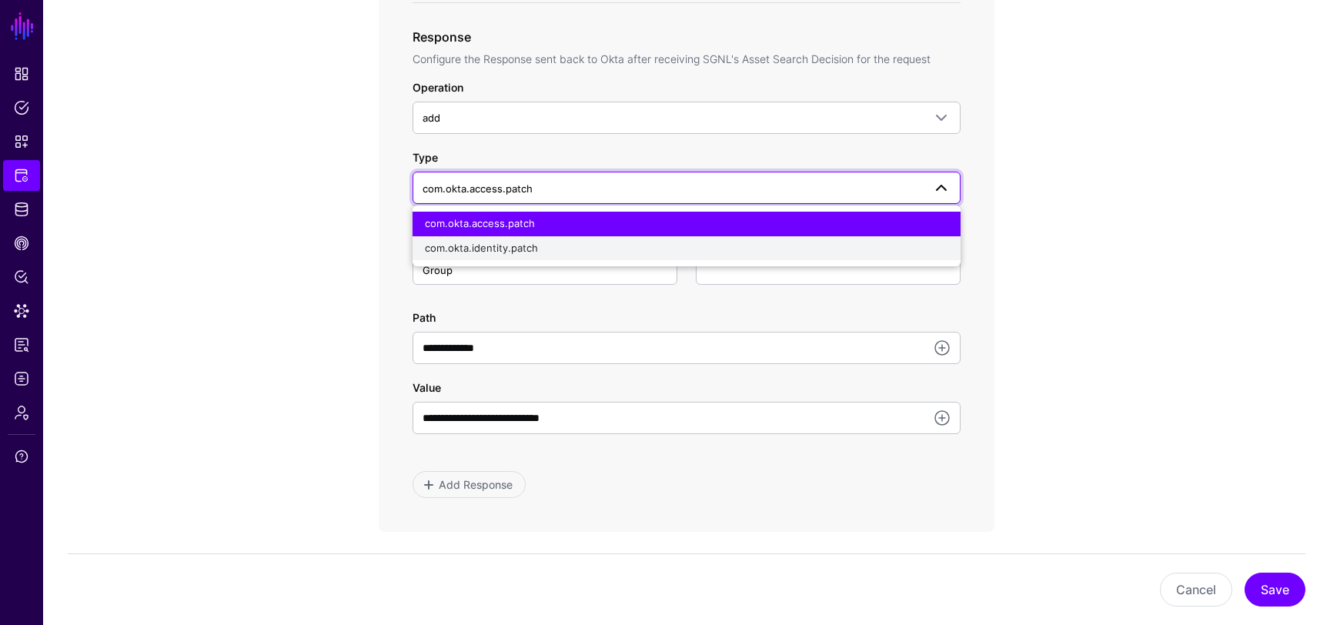
click at [552, 237] on button "com.okta.identity.patch" at bounding box center [686, 248] width 548 height 25
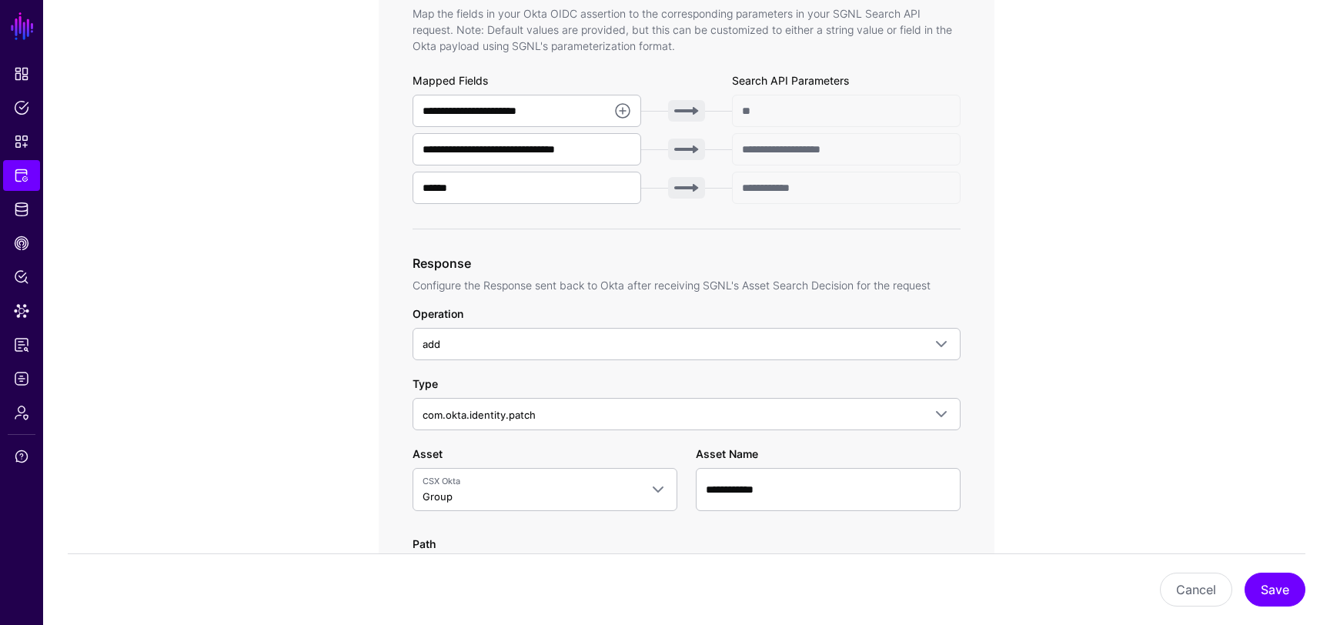
scroll to position [0, 0]
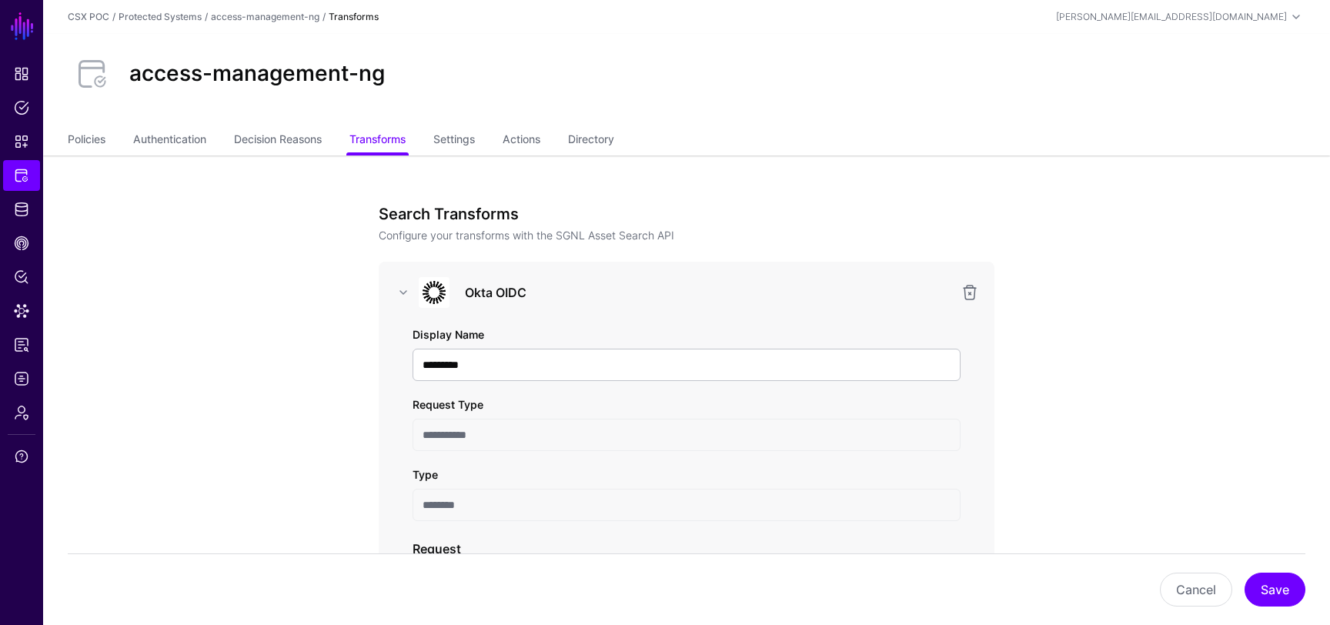
click at [475, 210] on h3 "Search Transforms" at bounding box center [687, 214] width 616 height 18
copy h3 "Search Transforms"
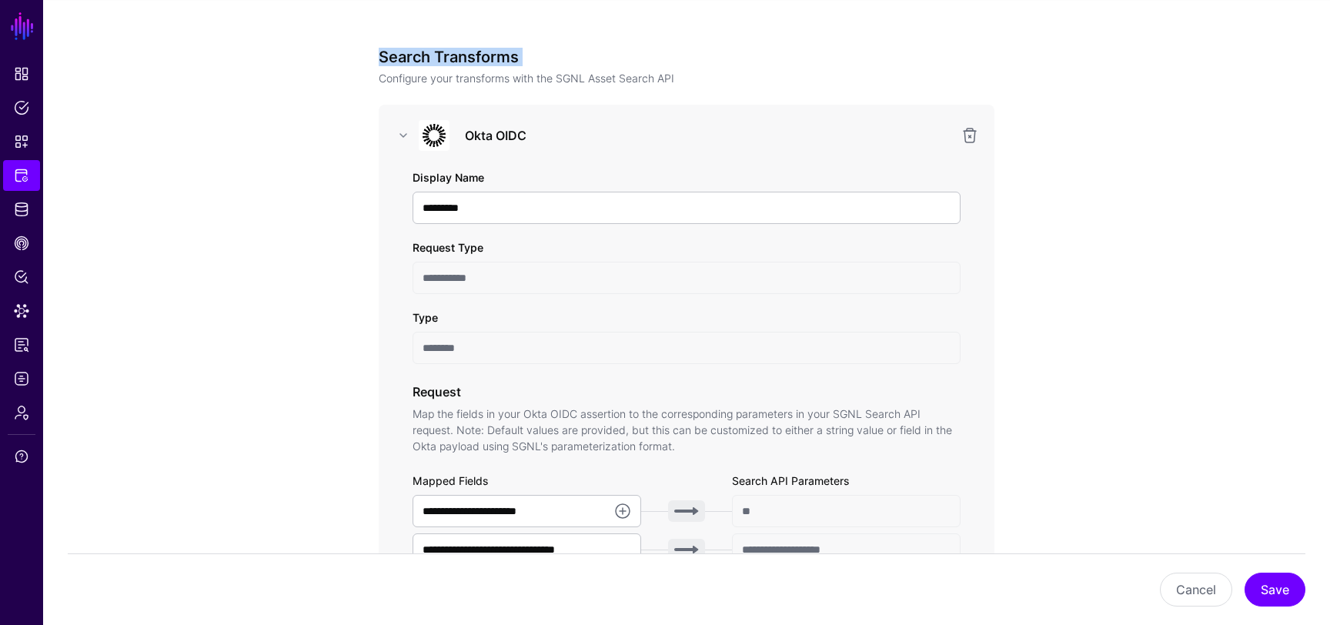
scroll to position [185, 0]
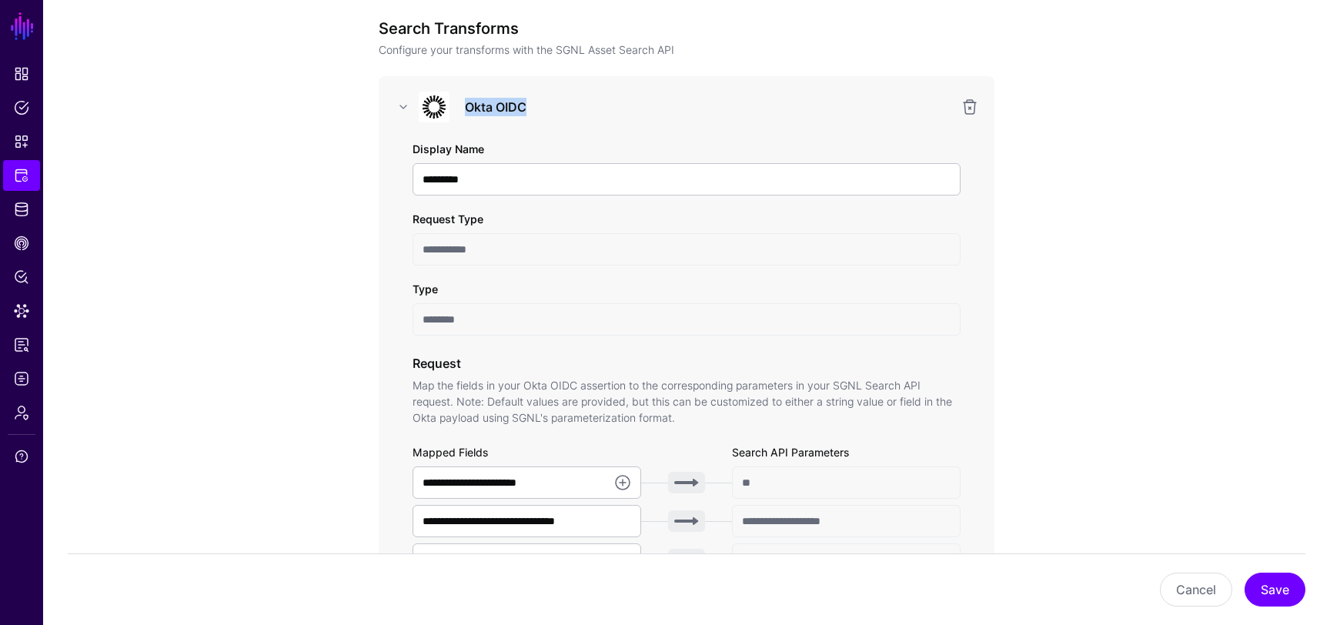
drag, startPoint x: 534, startPoint y: 108, endPoint x: 464, endPoint y: 106, distance: 70.0
click at [465, 106] on h3 "Okta OIDC" at bounding box center [708, 107] width 486 height 18
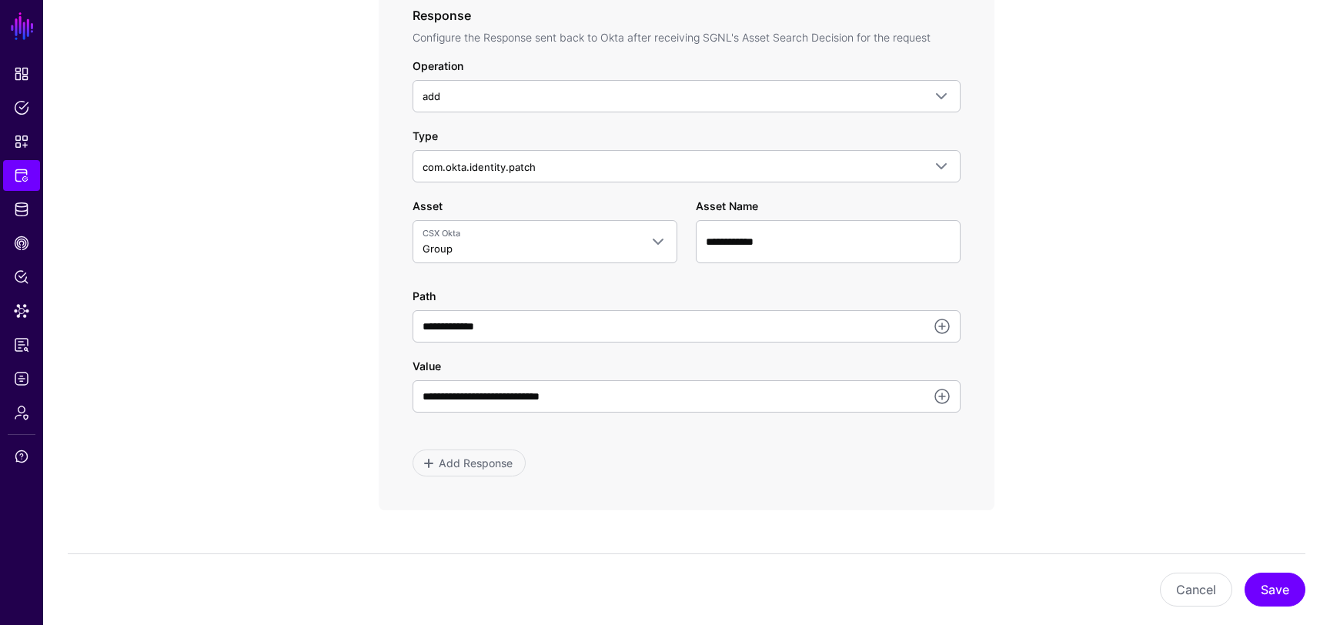
scroll to position [808, 0]
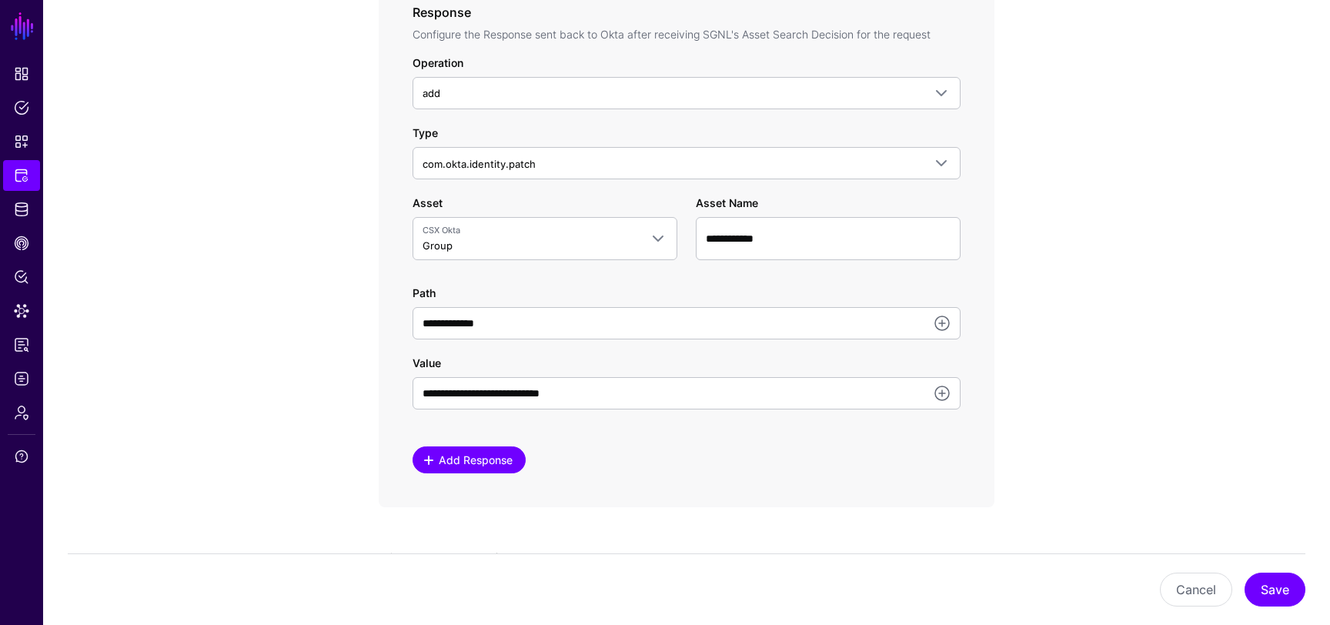
click at [494, 470] on link "Add Response" at bounding box center [468, 459] width 113 height 27
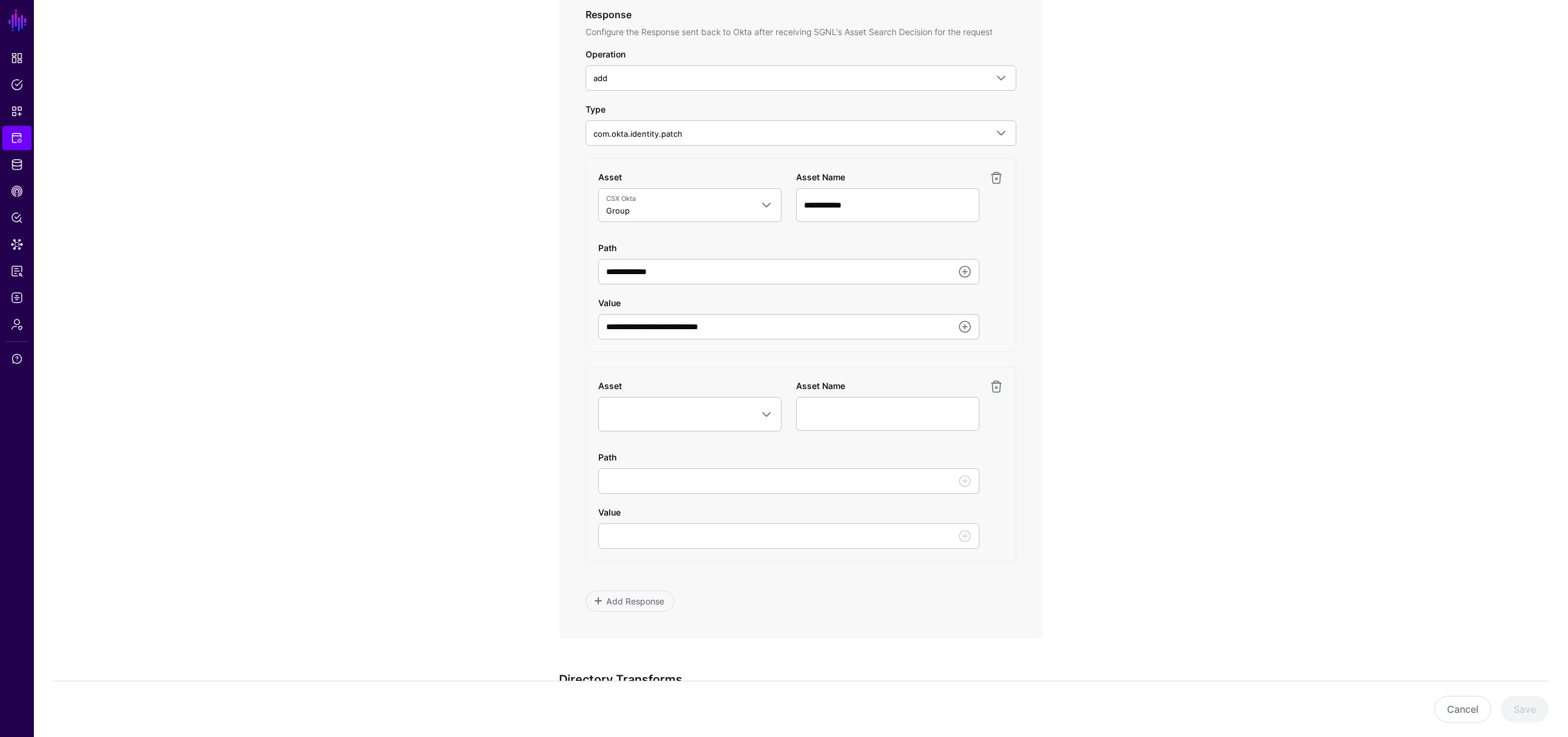
scroll to position [913, 0]
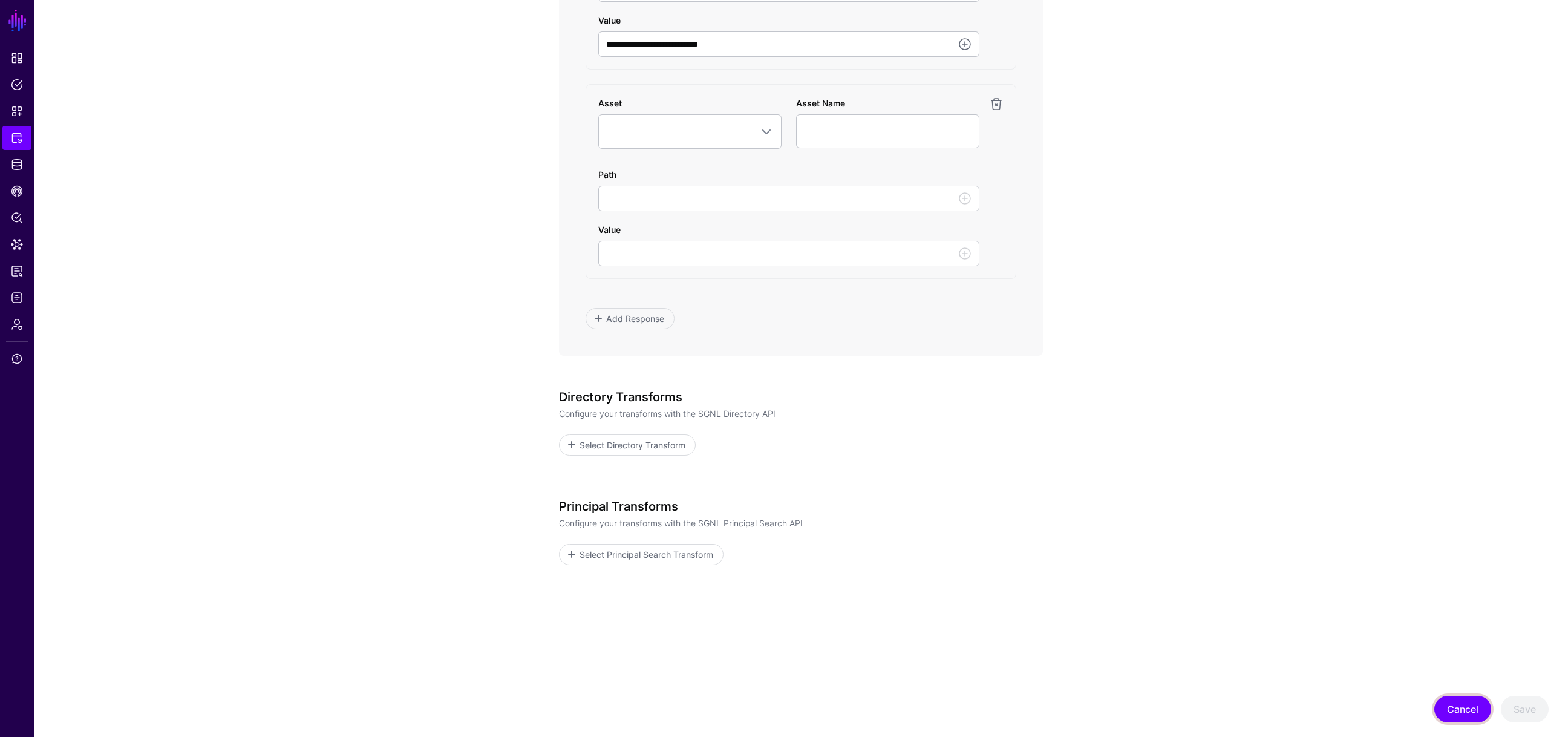
click at [1045, 491] on button "Cancel" at bounding box center [1463, 709] width 57 height 27
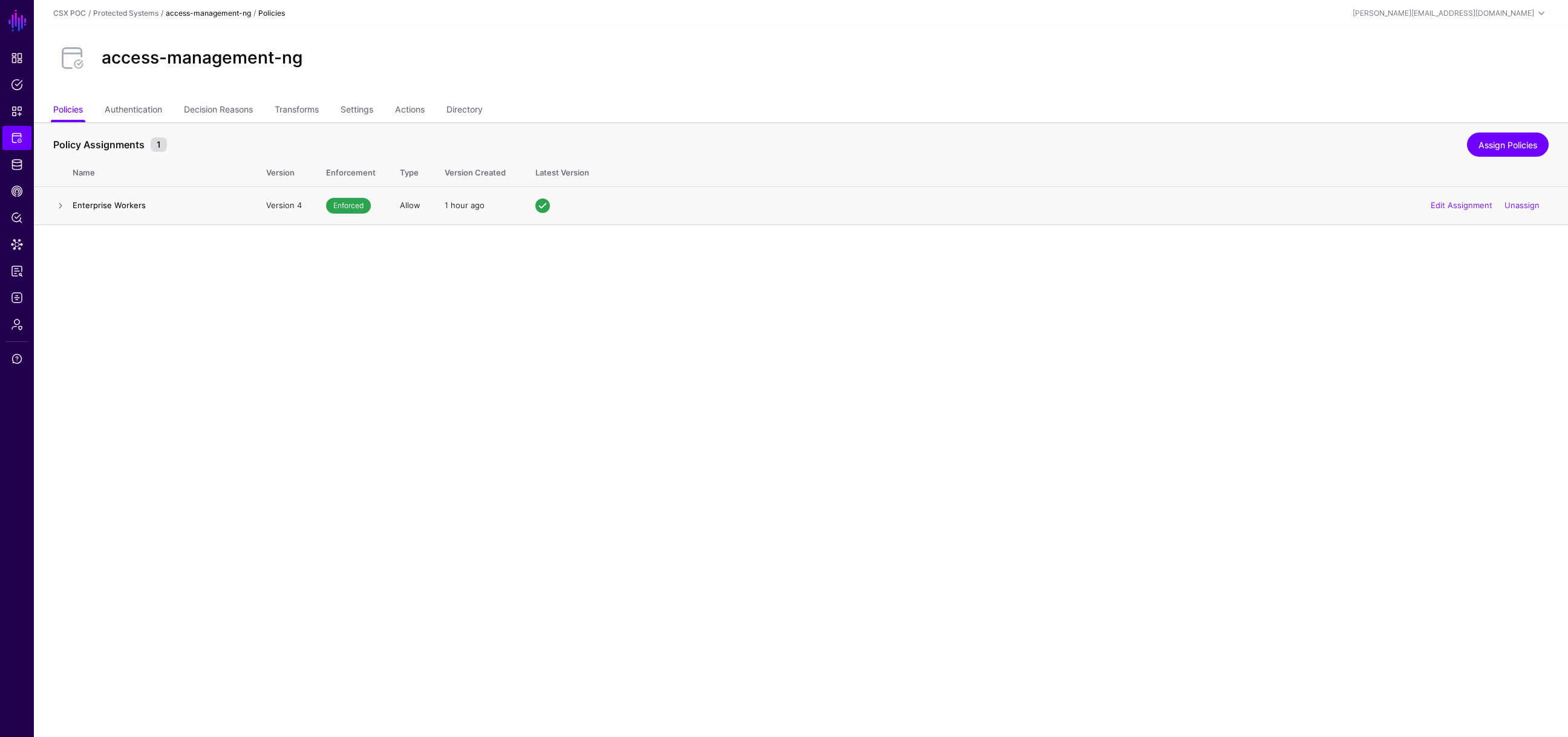
click at [115, 206] on h4 "Enterprise Workers" at bounding box center [156, 205] width 169 height 11
click at [66, 204] on link at bounding box center [61, 205] width 14 height 14
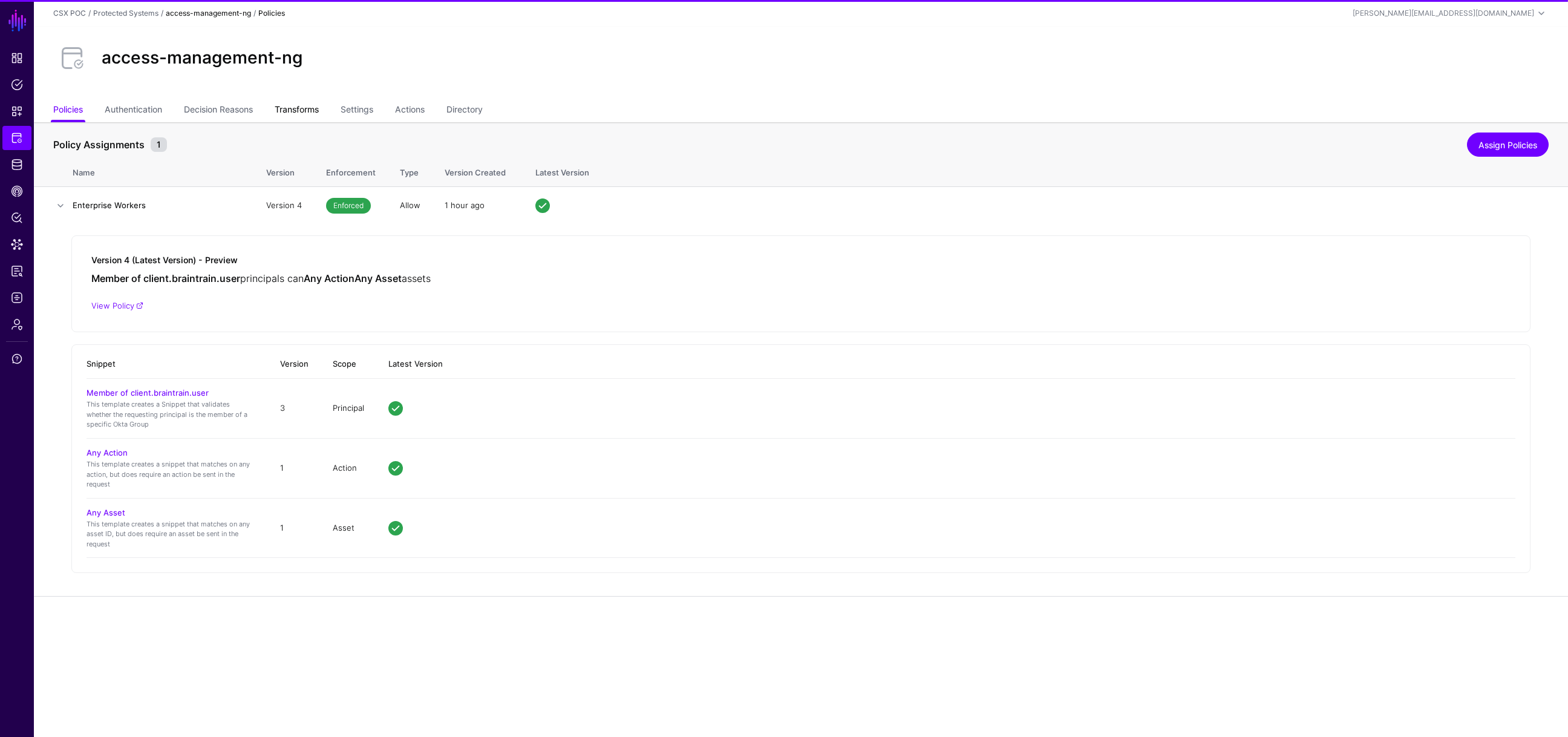
click at [311, 111] on link "Transforms" at bounding box center [296, 110] width 44 height 23
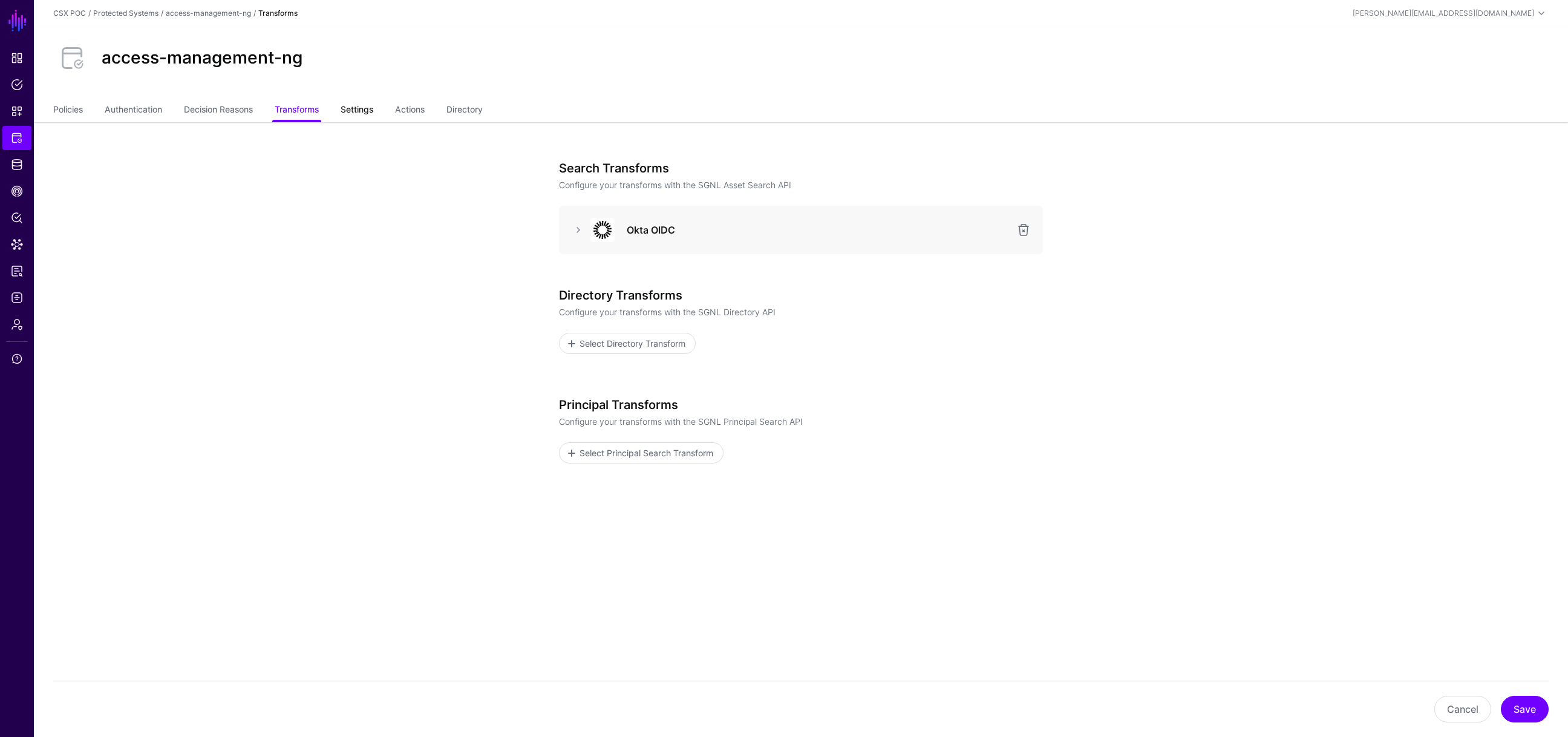
click at [364, 106] on link "Settings" at bounding box center [357, 110] width 33 height 23
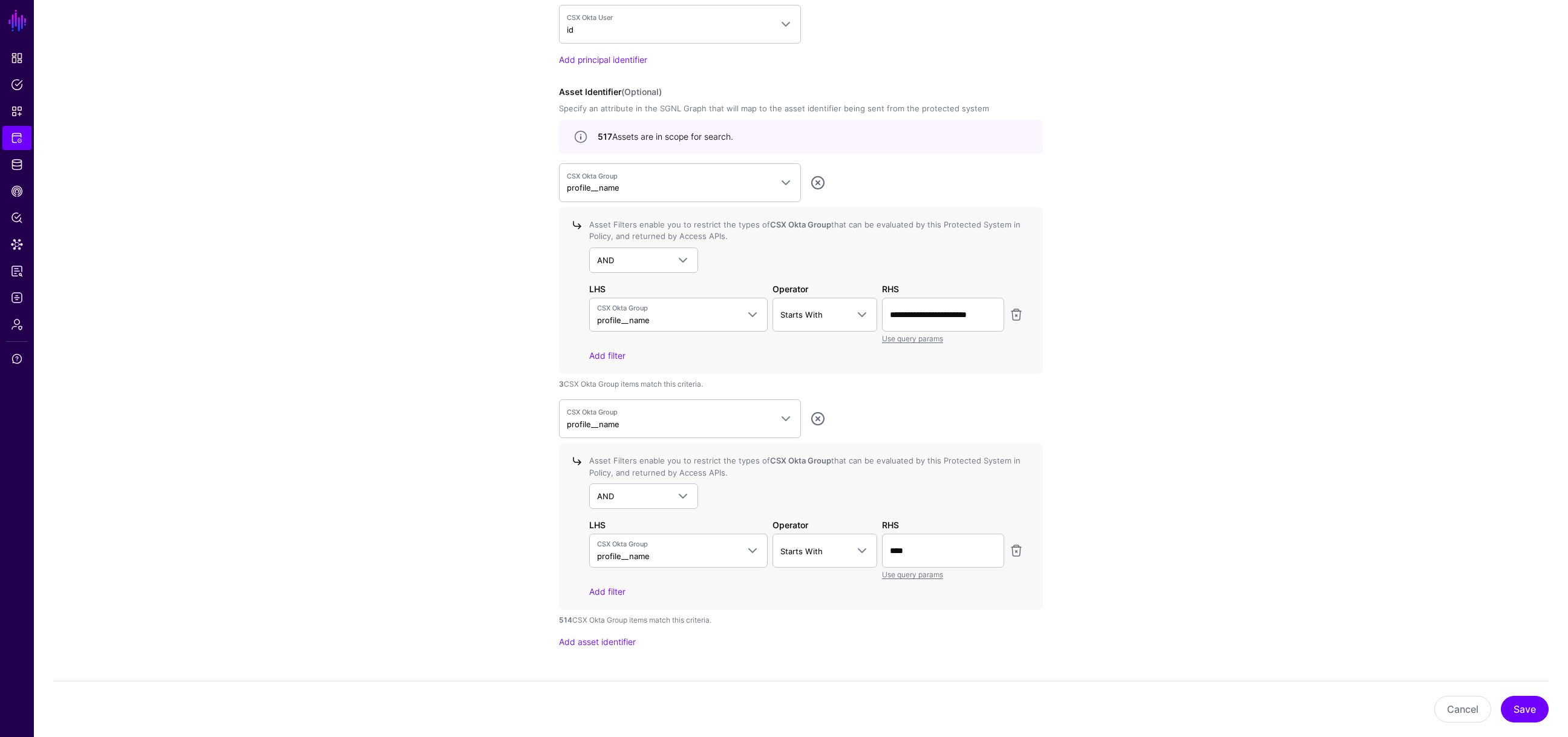
scroll to position [1108, 0]
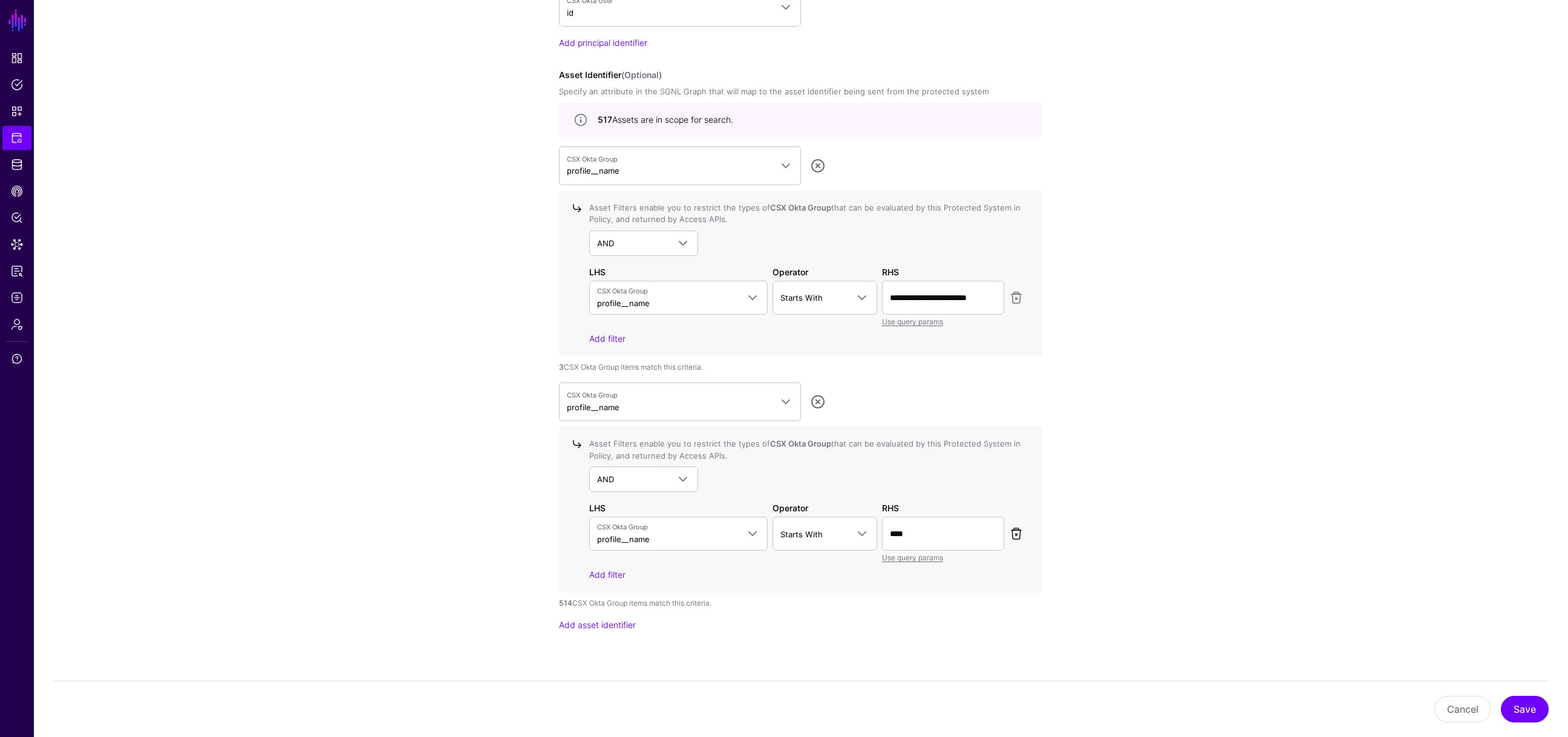
click at [1020, 491] on link at bounding box center [1016, 533] width 14 height 14
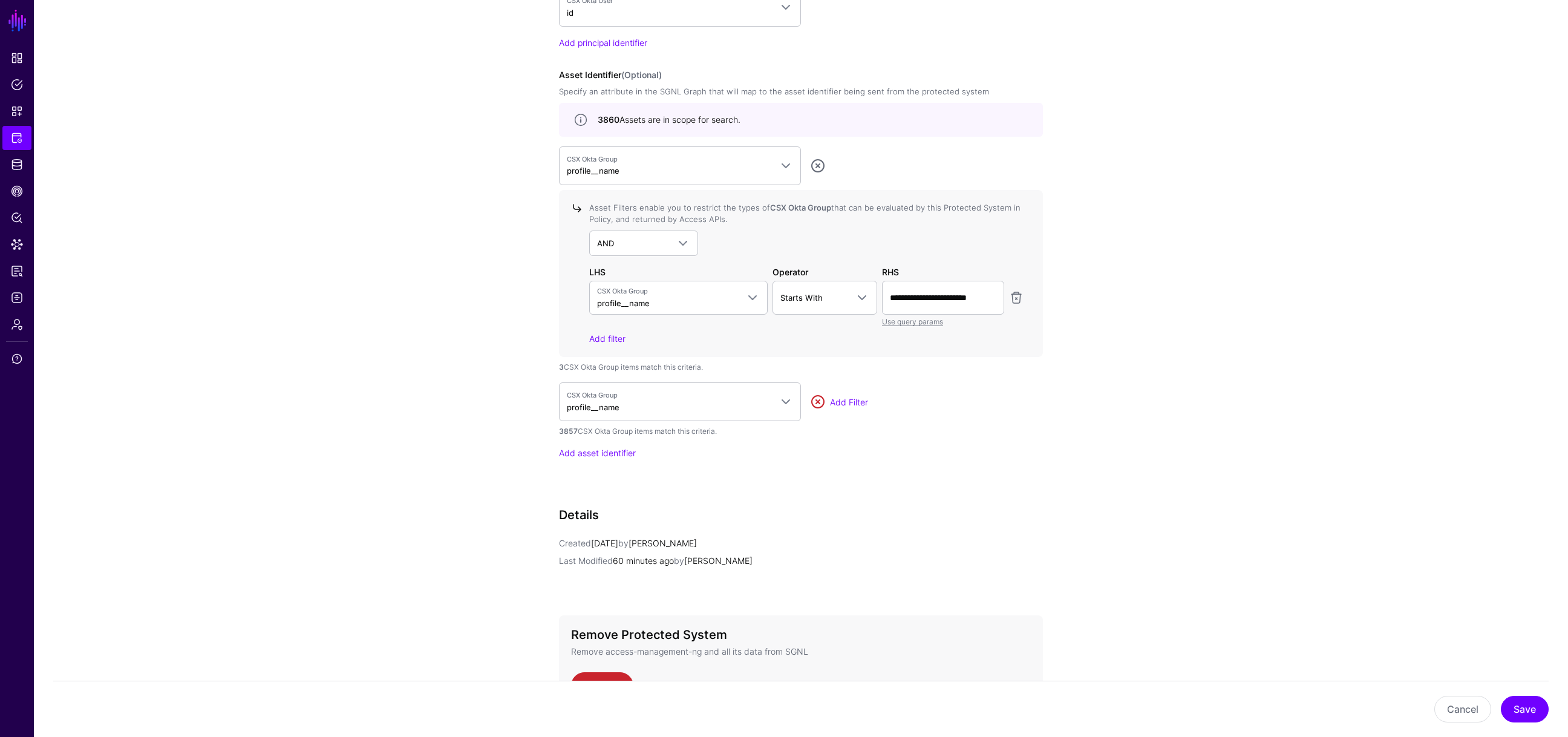
click at [823, 397] on link at bounding box center [818, 402] width 14 height 14
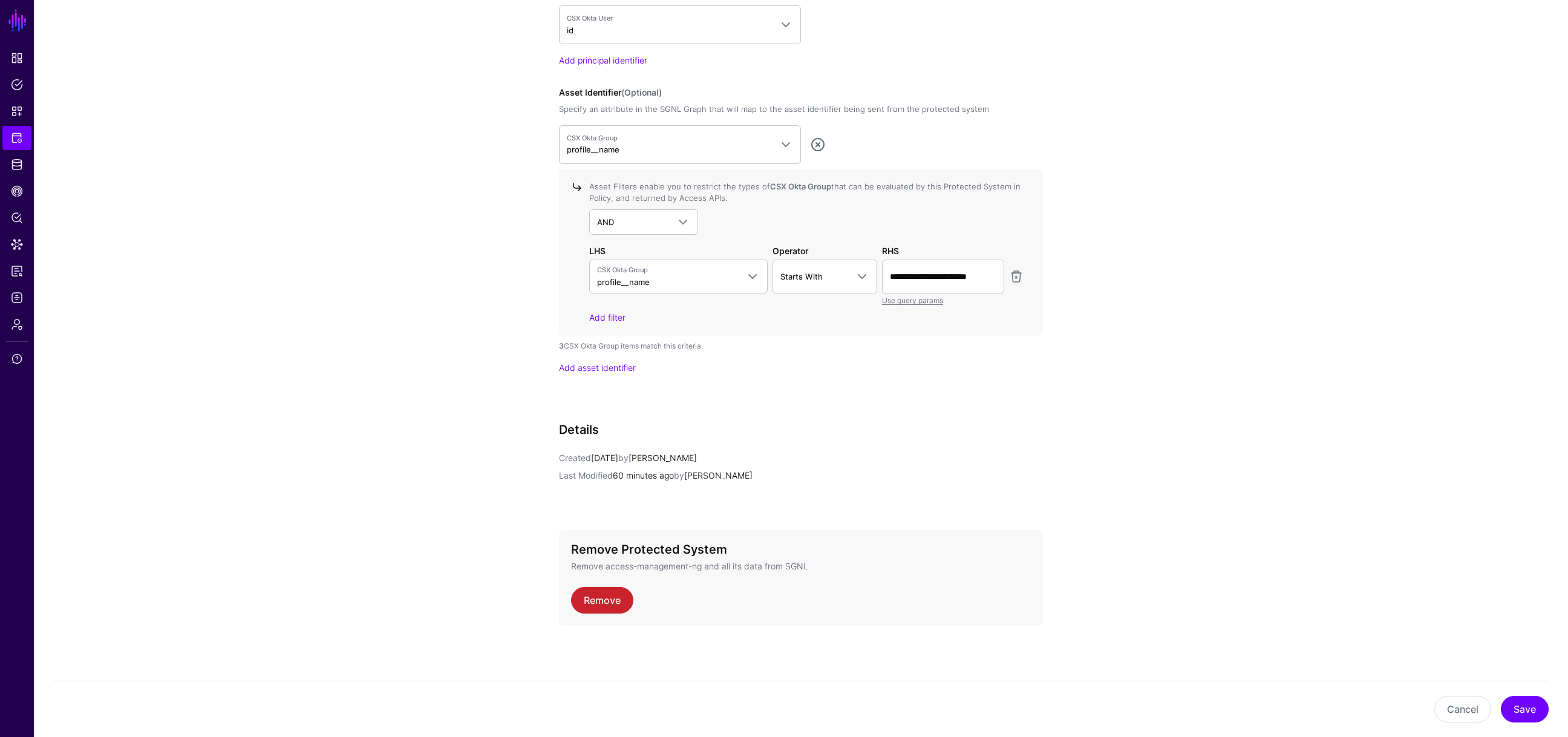
scroll to position [1085, 0]
click at [1045, 491] on button "Save" at bounding box center [1525, 709] width 48 height 27
